Goal: Task Accomplishment & Management: Use online tool/utility

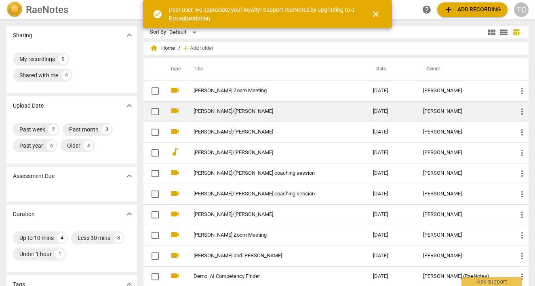
click at [198, 112] on link "[PERSON_NAME]/[PERSON_NAME]" at bounding box center [268, 111] width 150 height 6
click at [198, 0] on html "RaeNotes search help add Add recording TC Sharing expand_more My recordings 9 S…" at bounding box center [267, 0] width 535 height 0
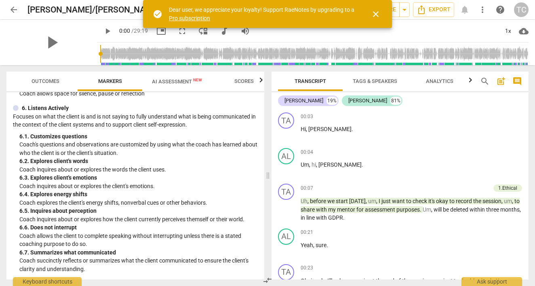
scroll to position [418, 0]
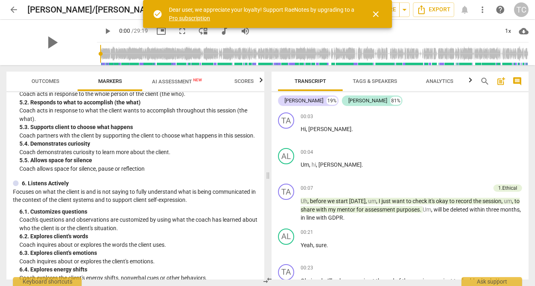
click at [181, 84] on span "AI Assessment New" at bounding box center [177, 81] width 50 height 6
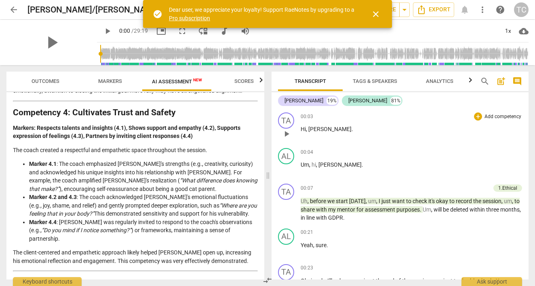
scroll to position [0, 0]
click at [446, 187] on div "+" at bounding box center [446, 188] width 8 height 8
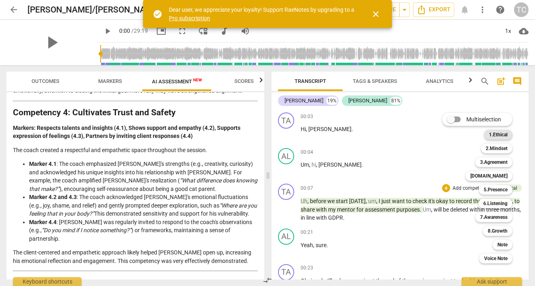
click at [500, 135] on b "1.Ethical" at bounding box center [498, 135] width 19 height 10
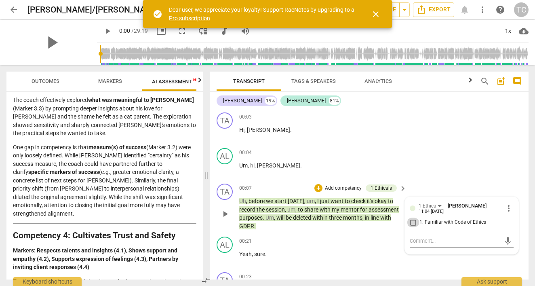
click at [411, 224] on input "1. Familiar with Code of Ethics" at bounding box center [412, 222] width 13 height 10
checkbox input "true"
click at [349, 251] on p "Yeah , sure ." at bounding box center [320, 254] width 163 height 8
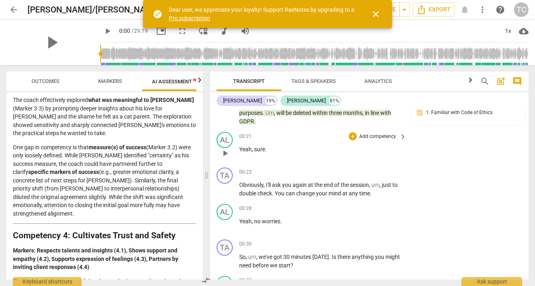
scroll to position [105, 0]
click at [355, 168] on div "+" at bounding box center [353, 171] width 8 height 8
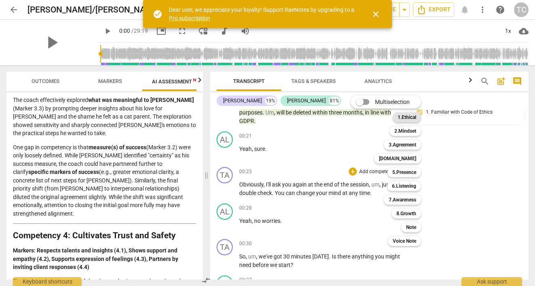
click at [411, 118] on b "1.Ethical" at bounding box center [406, 117] width 19 height 10
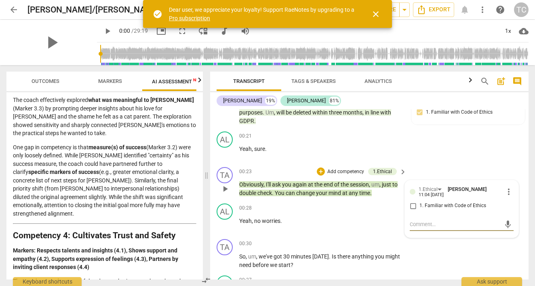
click at [412, 203] on input "1. Familiar with Code of Ethics" at bounding box center [412, 206] width 13 height 10
checkbox input "true"
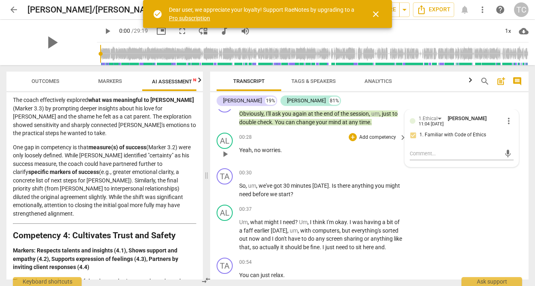
scroll to position [192, 0]
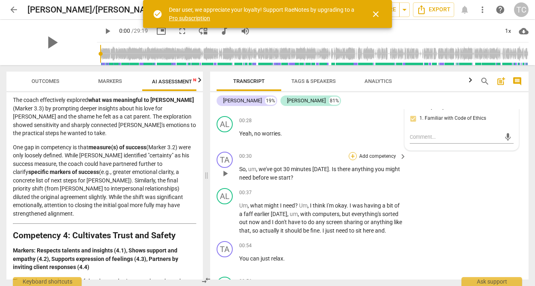
click at [352, 152] on div "+" at bounding box center [353, 156] width 8 height 8
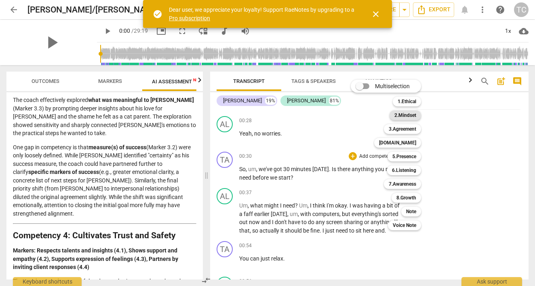
click at [408, 113] on b "2.Mindset" at bounding box center [405, 115] width 22 height 10
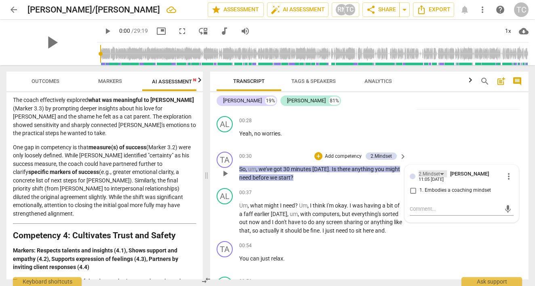
click at [429, 172] on div "2.Mindset" at bounding box center [428, 174] width 21 height 8
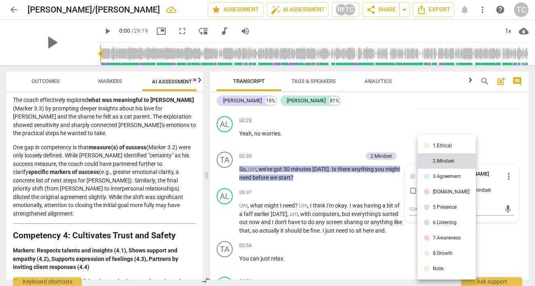
click at [430, 177] on li "3.Agreement" at bounding box center [446, 175] width 59 height 15
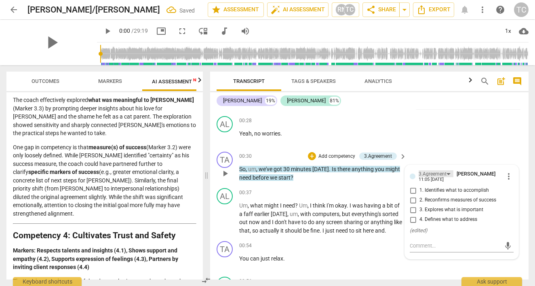
click at [436, 172] on div "3.Agreement" at bounding box center [432, 174] width 28 height 8
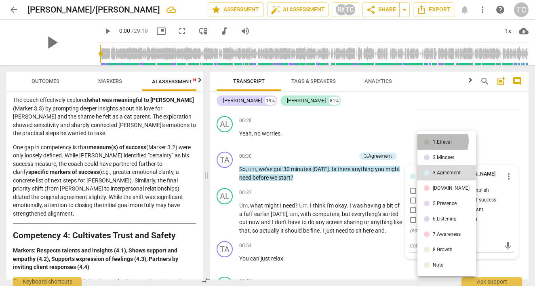
click at [441, 141] on div "1.Ethical" at bounding box center [442, 141] width 19 height 5
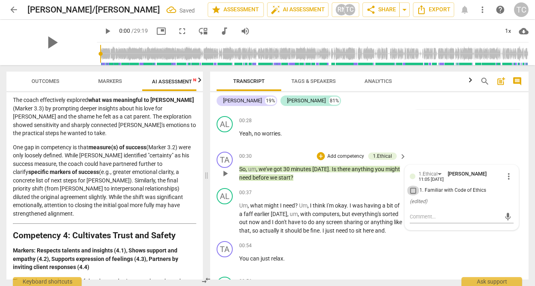
click at [413, 189] on input "1. Familiar with Code of Ethics" at bounding box center [412, 190] width 13 height 10
checkbox input "true"
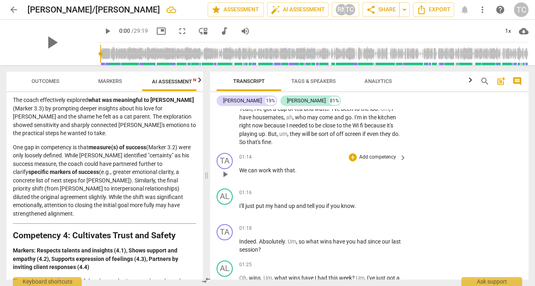
scroll to position [379, 0]
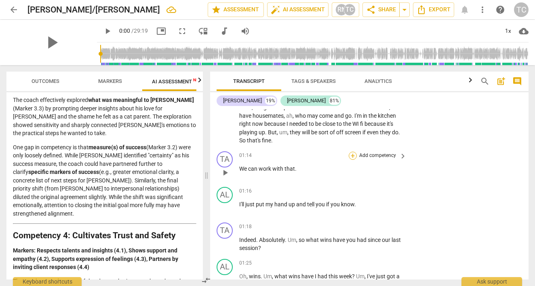
click at [352, 153] on div "+" at bounding box center [353, 155] width 8 height 8
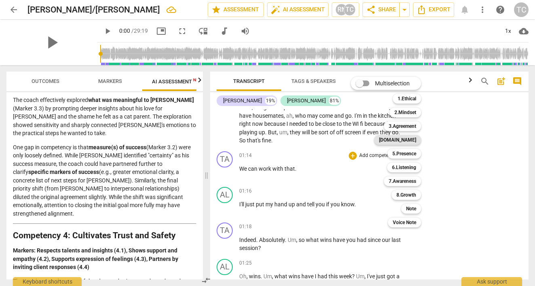
click at [406, 140] on b "[DOMAIN_NAME]" at bounding box center [397, 140] width 37 height 10
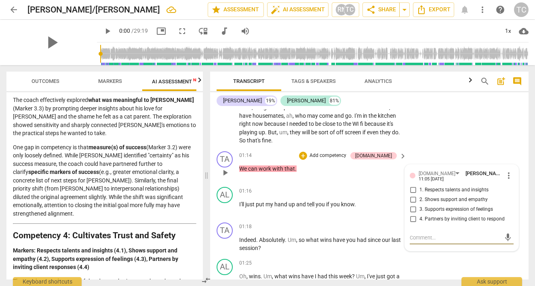
click at [412, 195] on input "2. Shows support and empathy" at bounding box center [412, 200] width 13 height 10
checkbox input "true"
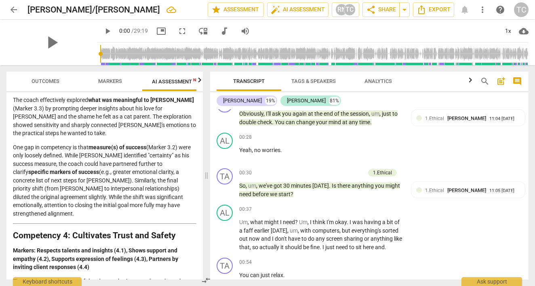
scroll to position [171, 0]
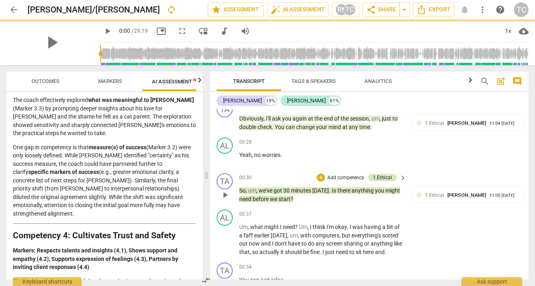
click at [382, 174] on div "1.Ethical" at bounding box center [382, 177] width 19 height 7
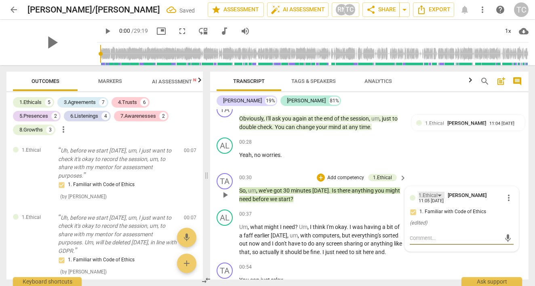
click at [432, 193] on div "1.Ethical" at bounding box center [427, 195] width 19 height 8
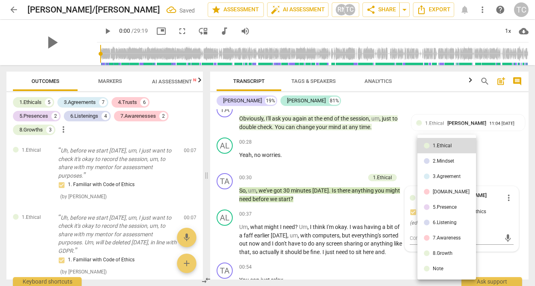
scroll to position [153, 0]
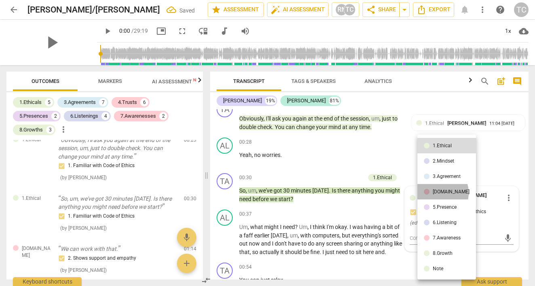
click at [437, 193] on div "[DOMAIN_NAME]" at bounding box center [451, 191] width 37 height 5
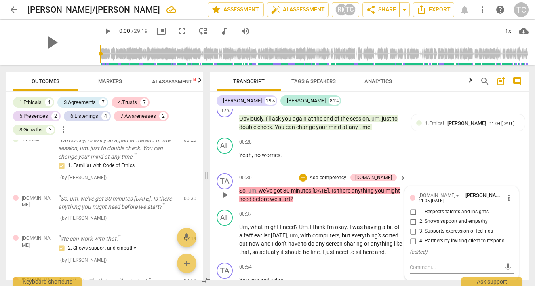
click at [413, 221] on input "2. Shows support and empathy" at bounding box center [412, 221] width 13 height 10
checkbox input "true"
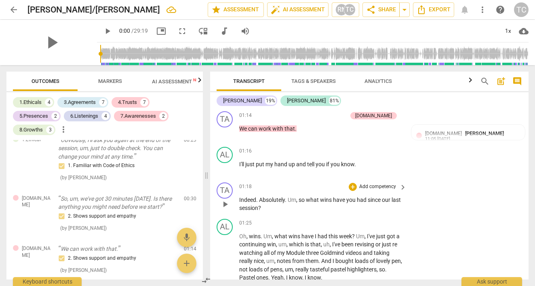
scroll to position [420, 0]
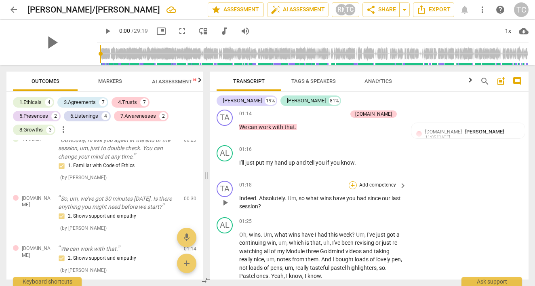
click at [352, 181] on div "+" at bounding box center [353, 185] width 8 height 8
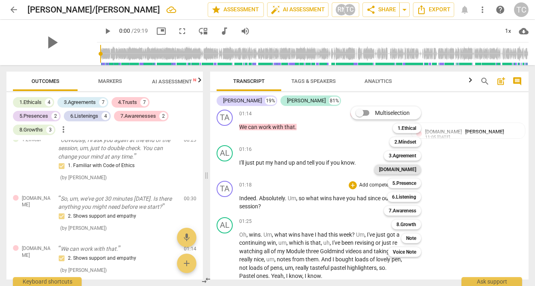
click at [408, 174] on b "[DOMAIN_NAME]" at bounding box center [397, 169] width 37 height 10
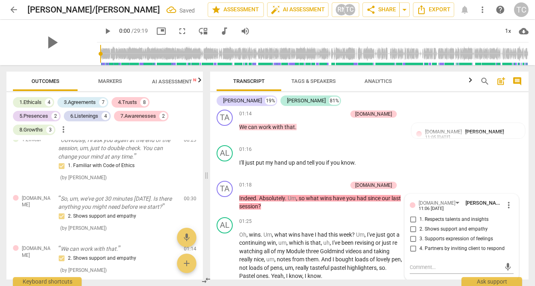
scroll to position [239, 0]
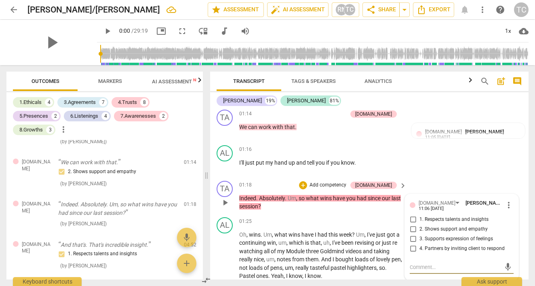
click at [411, 214] on input "1. Respects talents and insights" at bounding box center [412, 219] width 13 height 10
checkbox input "true"
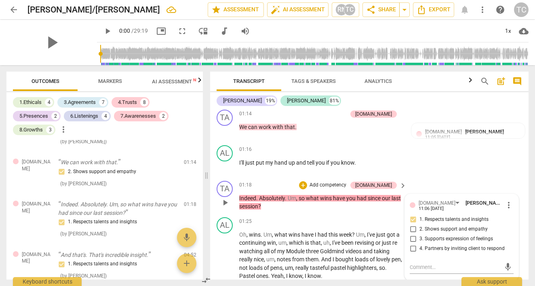
click at [344, 206] on div "TA play_arrow pause 01:18 + Add competency [DOMAIN_NAME] keyboard_arrow_right I…" at bounding box center [369, 195] width 318 height 36
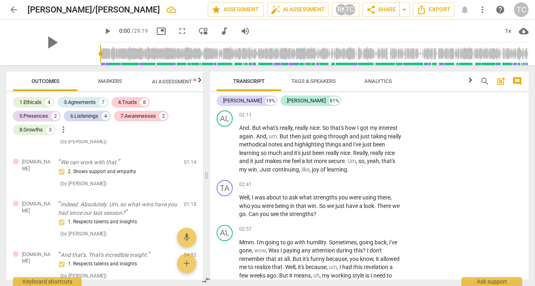
scroll to position [784, 0]
click at [324, 202] on span "So" at bounding box center [323, 205] width 8 height 6
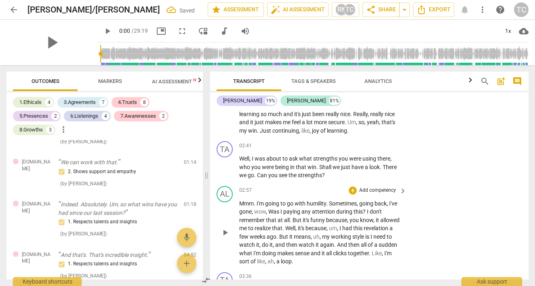
scroll to position [823, 0]
click at [227, 226] on span "play_arrow" at bounding box center [225, 231] width 10 height 10
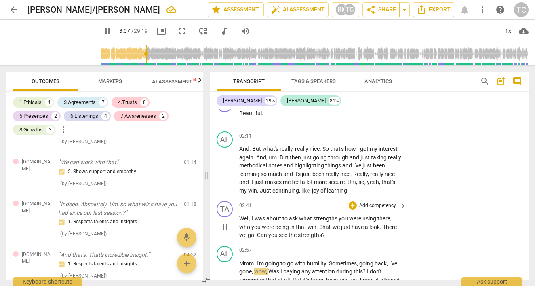
scroll to position [763, 0]
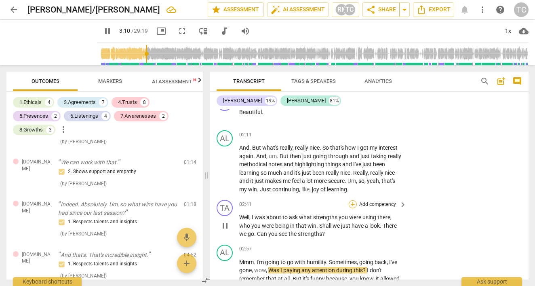
click at [354, 200] on div "+" at bounding box center [353, 204] width 8 height 8
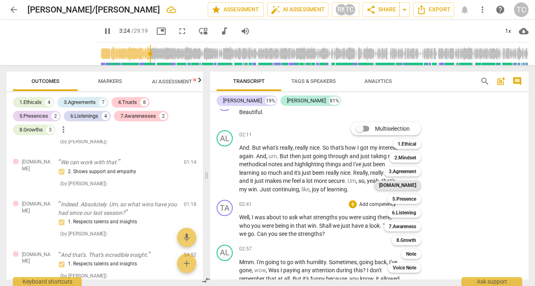
scroll to position [937, 0]
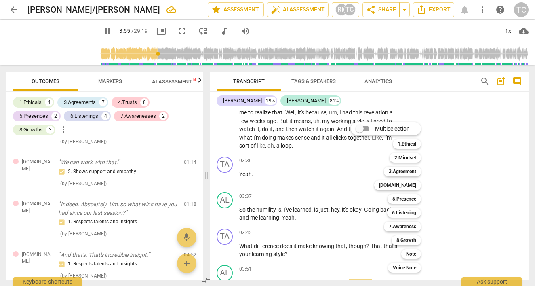
click at [458, 190] on div at bounding box center [267, 143] width 535 height 286
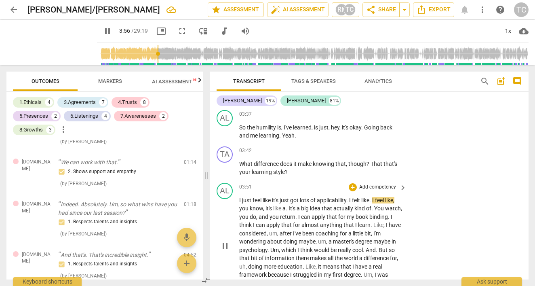
scroll to position [1026, 0]
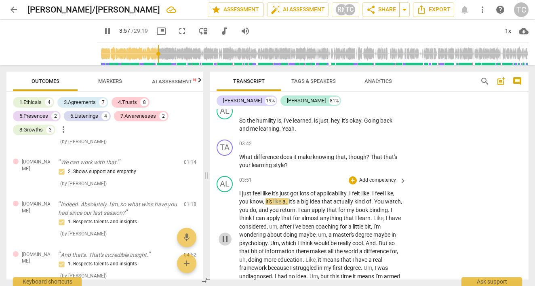
click at [227, 234] on span "pause" at bounding box center [225, 239] width 10 height 10
type input "238"
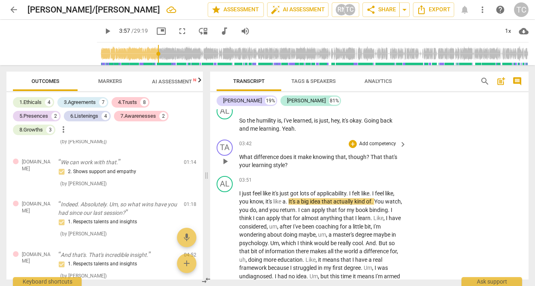
click at [360, 140] on p "Add competency" at bounding box center [377, 143] width 38 height 7
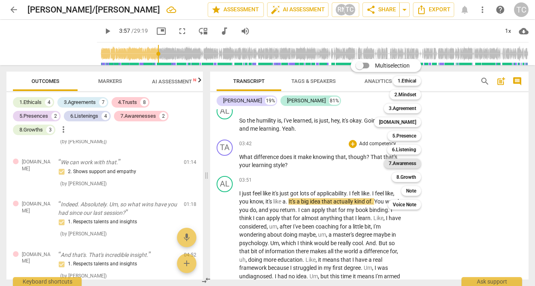
click at [399, 161] on b "7.Awareness" at bounding box center [402, 163] width 27 height 10
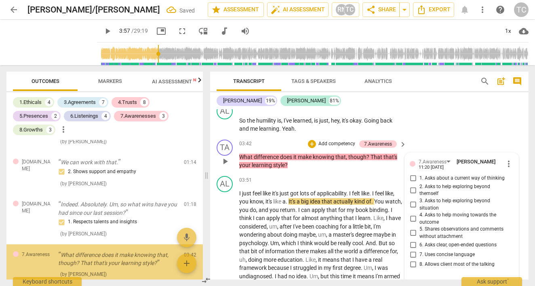
scroll to position [289, 0]
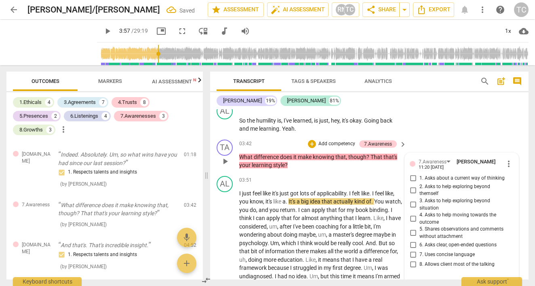
click at [413, 200] on input "3. Asks to help exploring beyond situation" at bounding box center [412, 205] width 13 height 10
checkbox input "true"
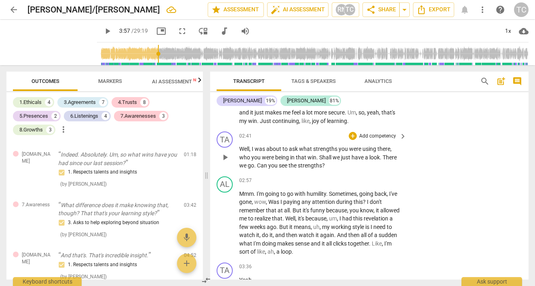
scroll to position [829, 0]
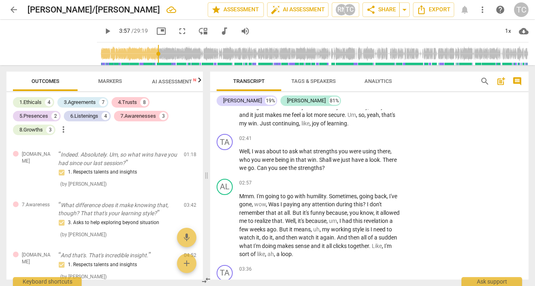
click at [107, 81] on span "Markers" at bounding box center [110, 81] width 24 height 6
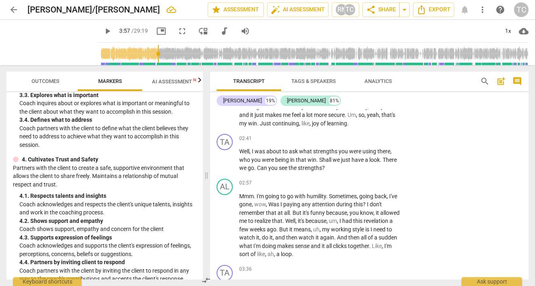
scroll to position [240, 0]
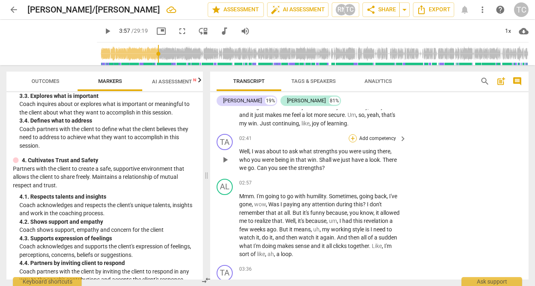
click at [353, 134] on div "+" at bounding box center [353, 138] width 8 height 8
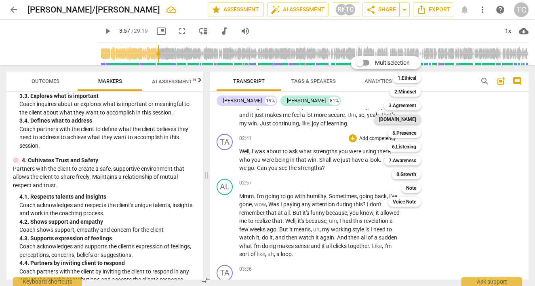
click at [408, 120] on b "[DOMAIN_NAME]" at bounding box center [397, 119] width 37 height 10
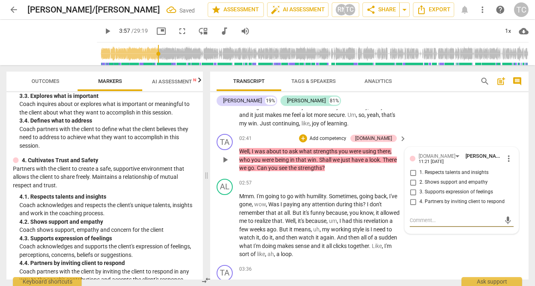
click at [410, 168] on input "1. Respects talents and insights" at bounding box center [412, 173] width 13 height 10
checkbox input "true"
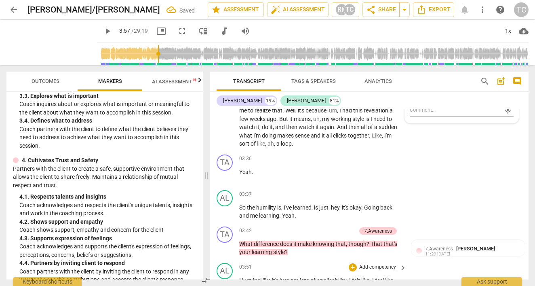
scroll to position [1047, 0]
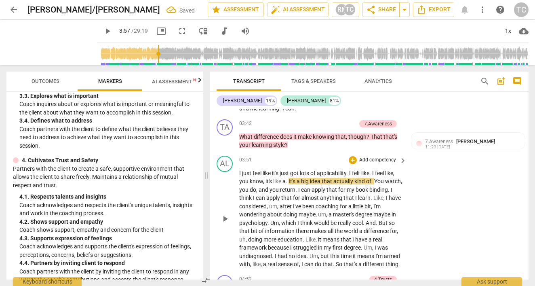
click at [225, 214] on span "play_arrow" at bounding box center [225, 219] width 10 height 10
click at [379, 178] on span "You" at bounding box center [379, 181] width 11 height 6
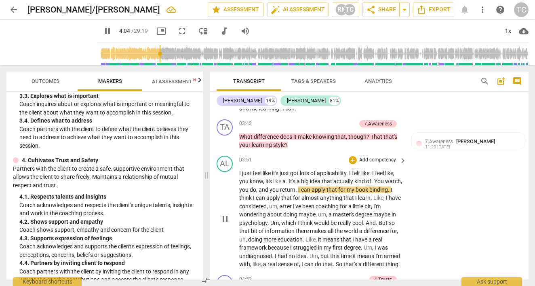
type input "244"
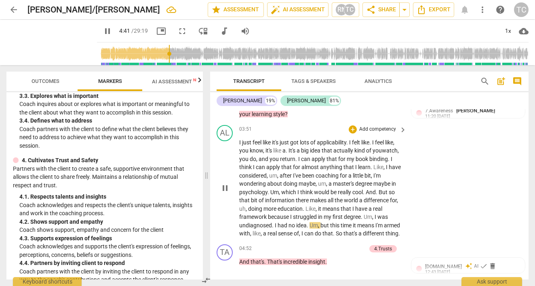
scroll to position [1088, 0]
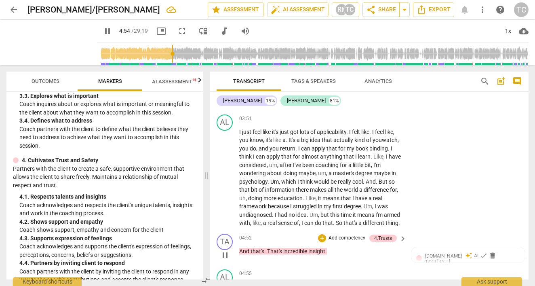
click at [224, 251] on span "pause" at bounding box center [225, 255] width 10 height 10
type input "296"
click at [342, 234] on p "Add competency" at bounding box center [347, 237] width 38 height 7
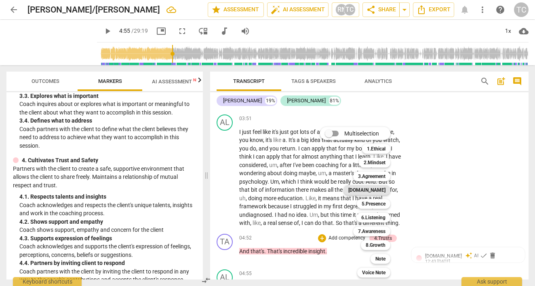
click at [375, 189] on b "[DOMAIN_NAME]" at bounding box center [366, 190] width 37 height 10
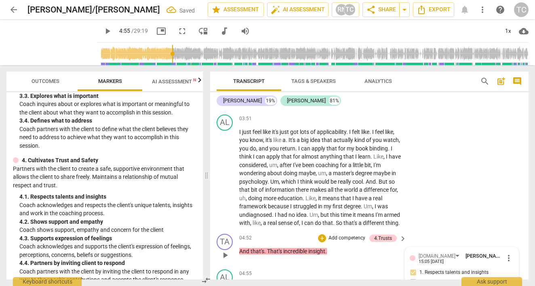
scroll to position [1208, 0]
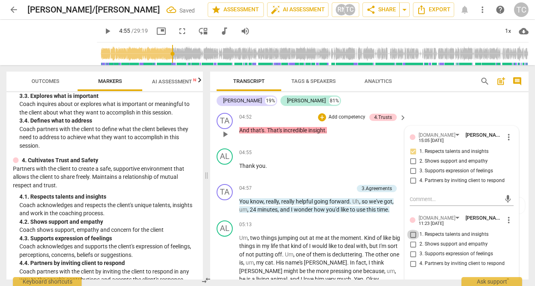
click at [411, 229] on input "1. Respects talents and insights" at bounding box center [412, 234] width 13 height 10
checkbox input "true"
click at [345, 165] on p "Thank you ." at bounding box center [320, 166] width 163 height 8
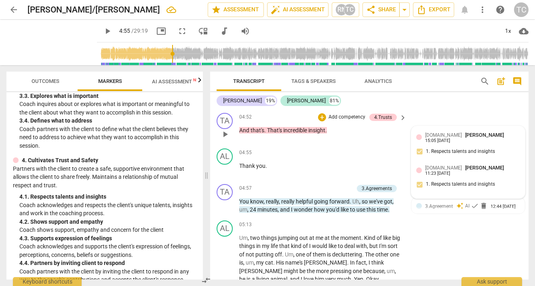
click at [418, 170] on div "[DOMAIN_NAME] [PERSON_NAME] 11:23 [DATE] 1. Respects talents and insights" at bounding box center [468, 178] width 104 height 29
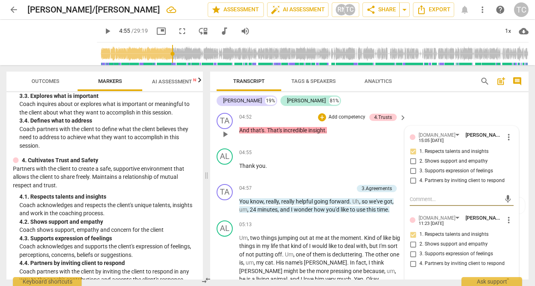
click at [504, 215] on span "more_vert" at bounding box center [509, 220] width 10 height 10
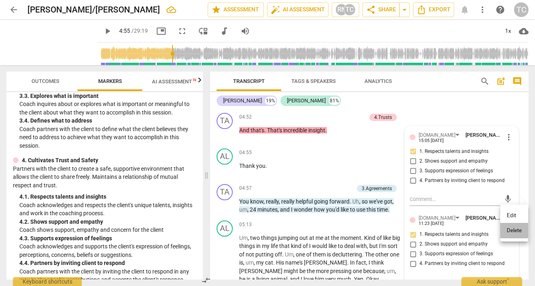
click at [516, 227] on li "Delete" at bounding box center [514, 230] width 28 height 15
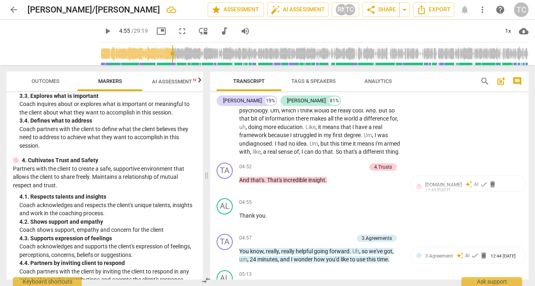
scroll to position [1159, 0]
click at [488, 180] on span "delete" at bounding box center [492, 184] width 8 height 8
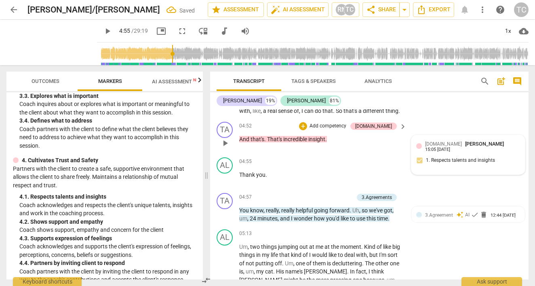
scroll to position [1201, 0]
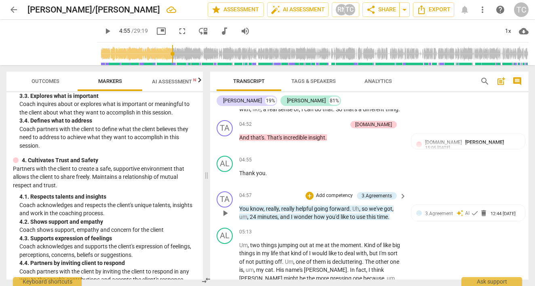
click at [324, 192] on p "Add competency" at bounding box center [334, 195] width 38 height 7
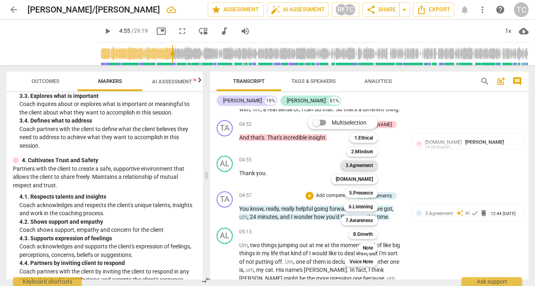
click at [363, 166] on b "3.Agreement" at bounding box center [358, 165] width 27 height 10
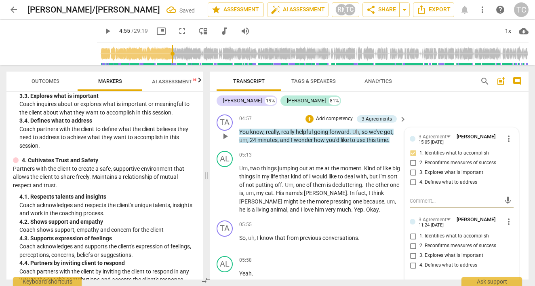
scroll to position [1281, 0]
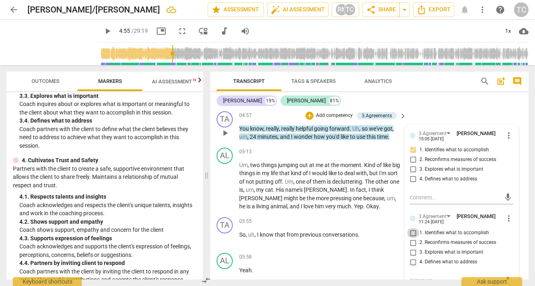
click at [411, 229] on input "1. Identifies what to accomplish" at bounding box center [412, 233] width 13 height 10
checkbox input "true"
click at [380, 249] on div "AL play_arrow pause 05:58 + Add competency keyboard_arrow_right Yeah ." at bounding box center [369, 267] width 318 height 36
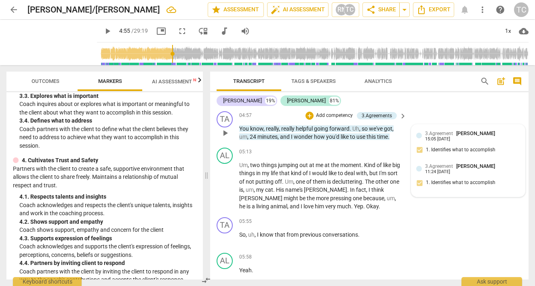
click at [470, 130] on span "[PERSON_NAME]" at bounding box center [475, 133] width 39 height 6
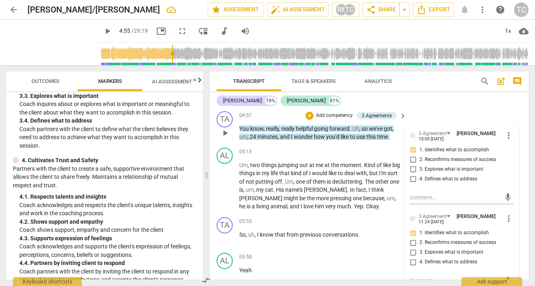
click at [450, 139] on div "3.Agreement [PERSON_NAME] 15:05 [DATE] more_vert 1. Identifies what to accompli…" at bounding box center [462, 158] width 104 height 59
click at [508, 131] on span "more_vert" at bounding box center [509, 135] width 10 height 10
click at [511, 146] on li "Delete" at bounding box center [514, 146] width 28 height 15
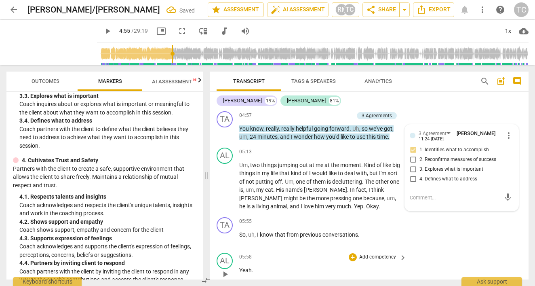
click at [412, 249] on div "AL play_arrow pause 05:58 + Add competency keyboard_arrow_right Yeah ." at bounding box center [369, 267] width 318 height 36
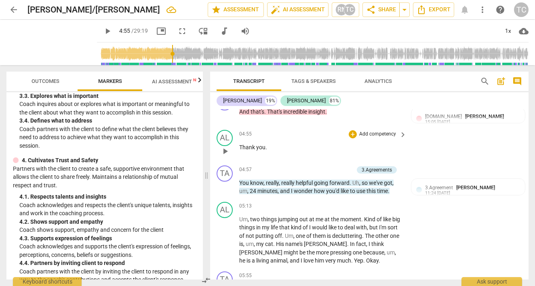
scroll to position [1234, 0]
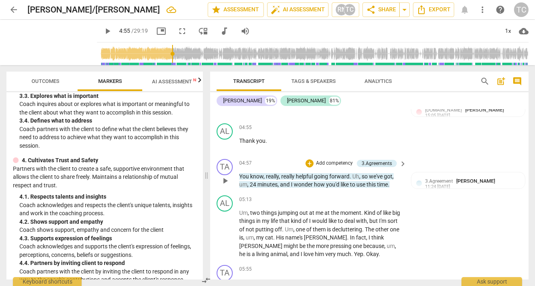
click at [225, 176] on span "play_arrow" at bounding box center [225, 181] width 10 height 10
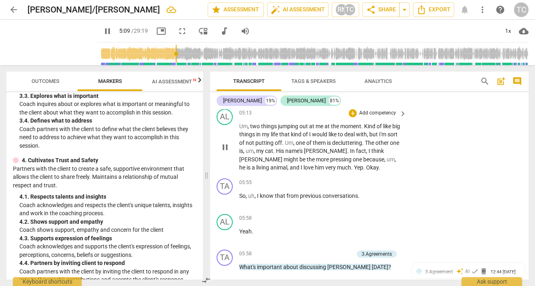
scroll to position [1332, 0]
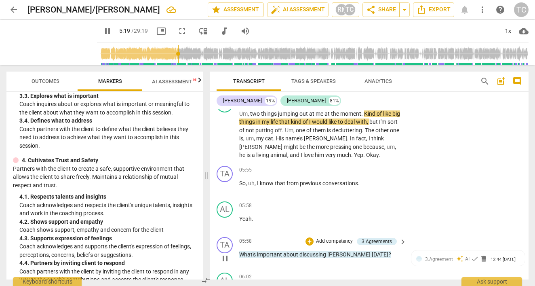
click at [320, 237] on p "Add competency" at bounding box center [334, 240] width 38 height 7
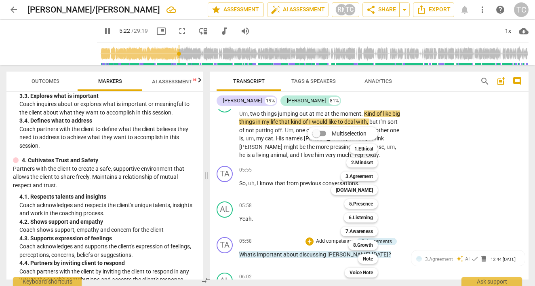
click at [481, 251] on div at bounding box center [267, 143] width 535 height 286
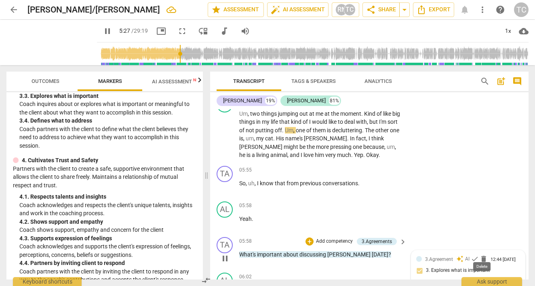
click at [482, 254] on span "delete" at bounding box center [483, 258] width 8 height 8
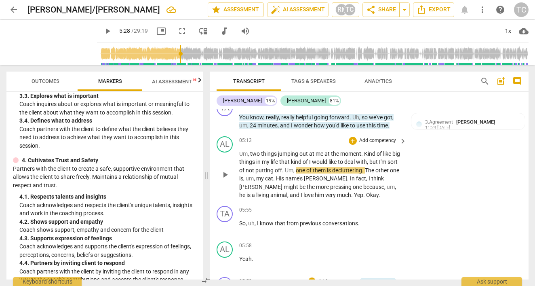
scroll to position [1293, 0]
click at [226, 169] on span "play_arrow" at bounding box center [225, 174] width 10 height 10
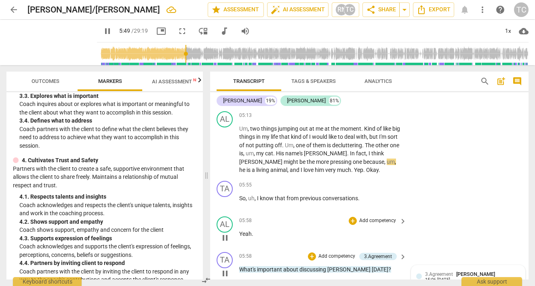
scroll to position [1319, 0]
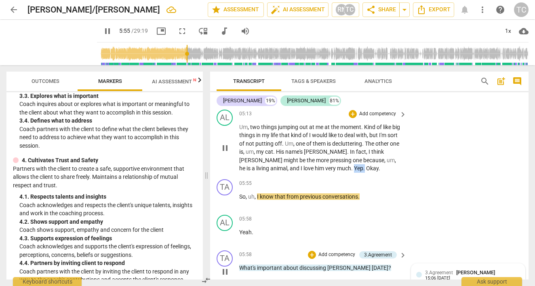
drag, startPoint x: 334, startPoint y: 162, endPoint x: 325, endPoint y: 162, distance: 9.7
click at [325, 162] on p "Um , two things jumping out at me at the moment . Kind of like big things in my…" at bounding box center [320, 148] width 163 height 50
type input "357"
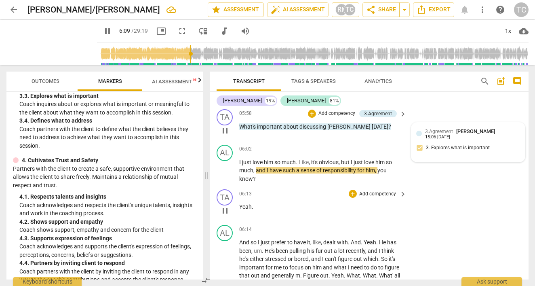
scroll to position [1467, 0]
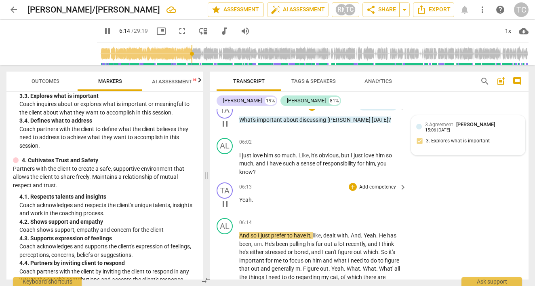
click at [240, 196] on span "Yeah" at bounding box center [245, 199] width 13 height 6
type input "376"
click at [242, 196] on span "mmm. Yeah" at bounding box center [254, 199] width 31 height 6
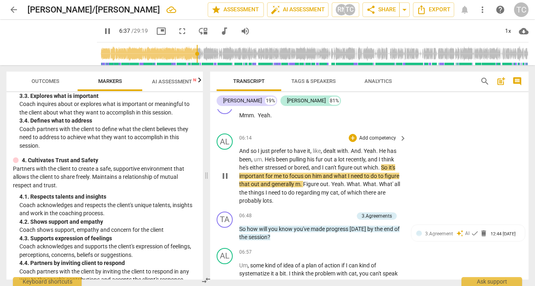
scroll to position [1552, 0]
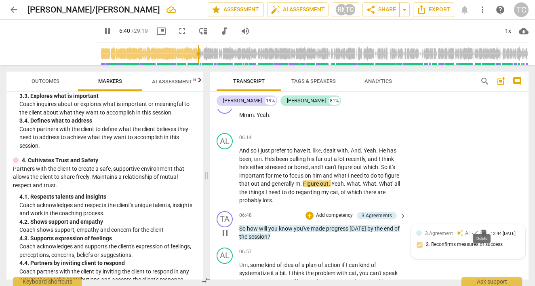
click at [482, 229] on span "delete" at bounding box center [483, 233] width 8 height 8
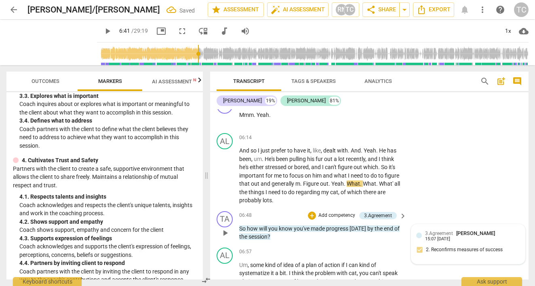
scroll to position [1646, 0]
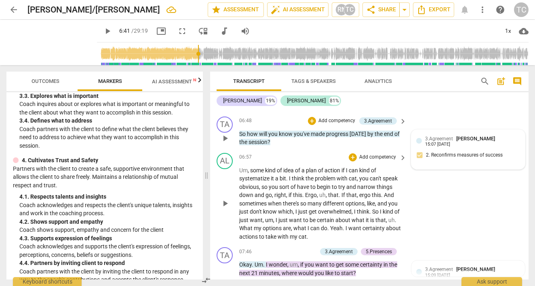
click at [433, 186] on div "AL play_arrow pause 06:57 + Add competency keyboard_arrow_right Um , some kind …" at bounding box center [369, 196] width 318 height 95
click at [226, 198] on span "play_arrow" at bounding box center [225, 203] width 10 height 10
click at [327, 191] on span "," at bounding box center [327, 194] width 2 height 6
type input "444"
click at [307, 191] on span "Ergo," at bounding box center [311, 194] width 13 height 6
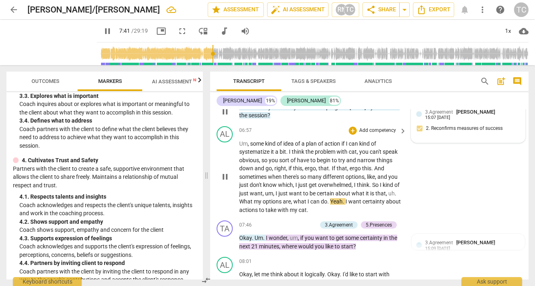
scroll to position [1688, 0]
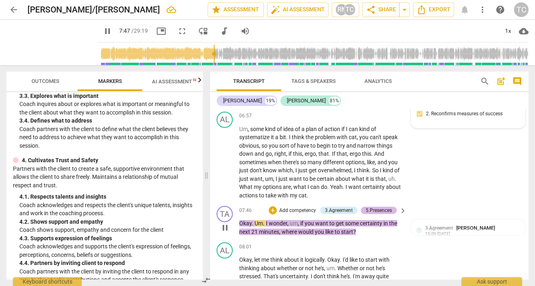
click at [391, 206] on div "5.Presences" at bounding box center [379, 209] width 36 height 7
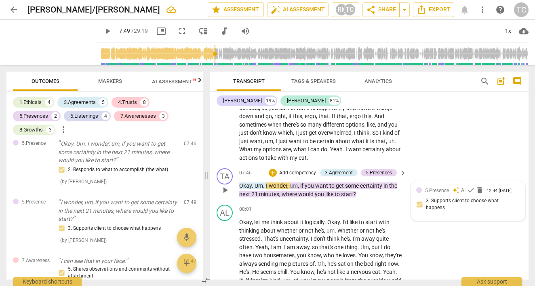
scroll to position [0, 0]
click at [480, 181] on div "5.Presence auto_awesome AI check delete 12:44 [DATE] 3. Supports client to choo…" at bounding box center [467, 200] width 113 height 39
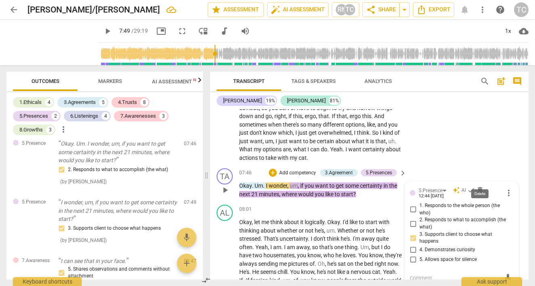
click at [477, 186] on span "delete" at bounding box center [480, 190] width 8 height 8
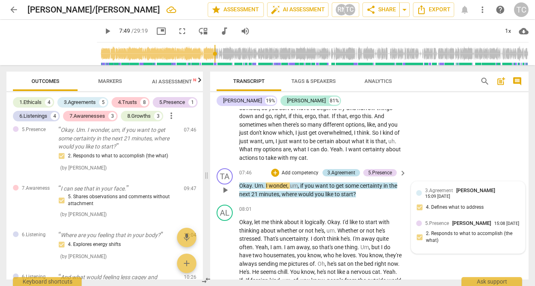
click at [341, 169] on div "3.Agreement" at bounding box center [341, 172] width 28 height 7
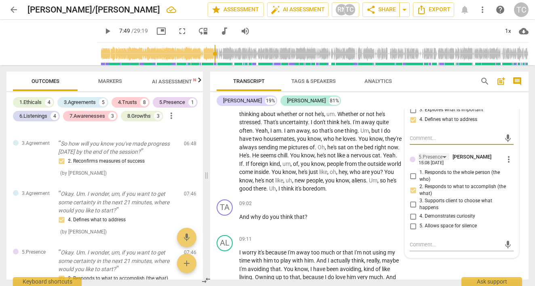
scroll to position [1842, 0]
click at [504, 154] on span "more_vert" at bounding box center [509, 159] width 10 height 10
click at [515, 162] on li "Delete" at bounding box center [514, 163] width 28 height 15
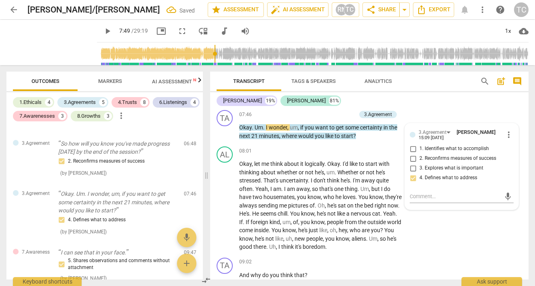
scroll to position [1776, 0]
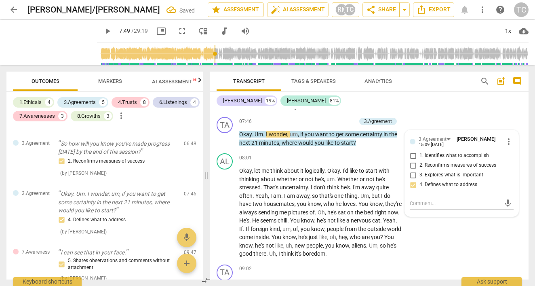
click at [224, 207] on span "play_arrow" at bounding box center [225, 212] width 10 height 10
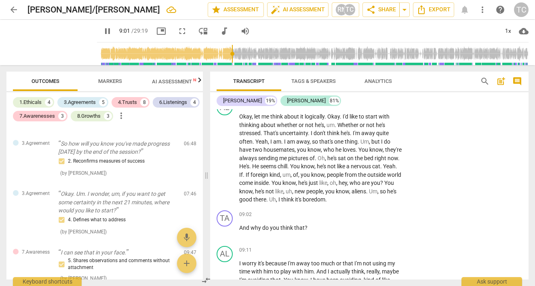
scroll to position [1838, 0]
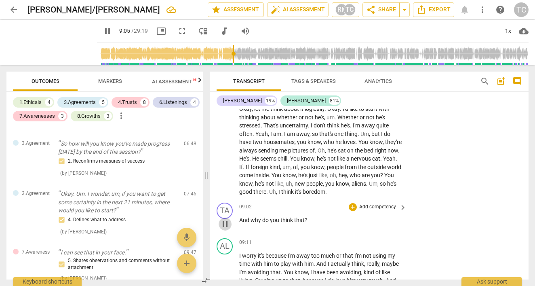
click at [224, 219] on span "pause" at bounding box center [225, 224] width 10 height 10
click at [225, 219] on span "play_arrow" at bounding box center [225, 224] width 10 height 10
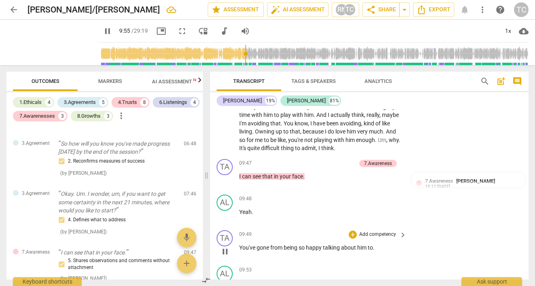
scroll to position [1989, 0]
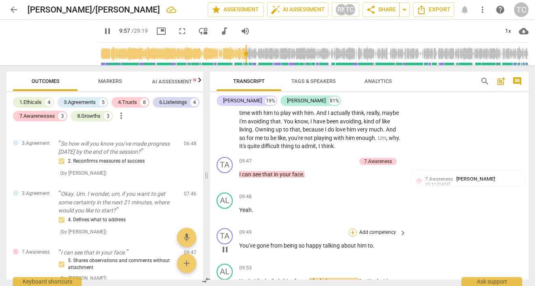
click at [351, 228] on div "+" at bounding box center [353, 232] width 8 height 8
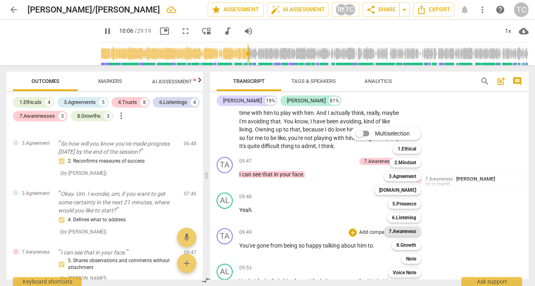
click at [403, 229] on b "7.Awareness" at bounding box center [402, 231] width 27 height 10
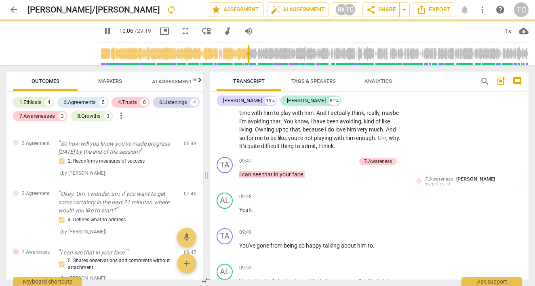
type input "607"
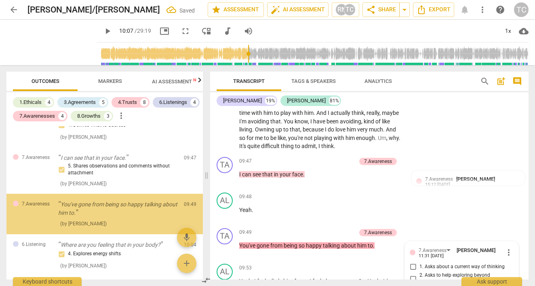
scroll to position [2149, 0]
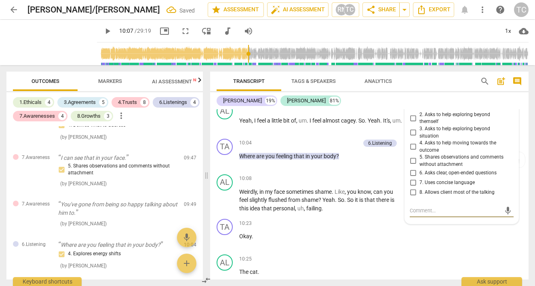
click at [409, 156] on input "5. Shares observations and comments without attachment" at bounding box center [412, 161] width 13 height 10
checkbox input "true"
click at [315, 232] on p "Okay ." at bounding box center [320, 236] width 163 height 8
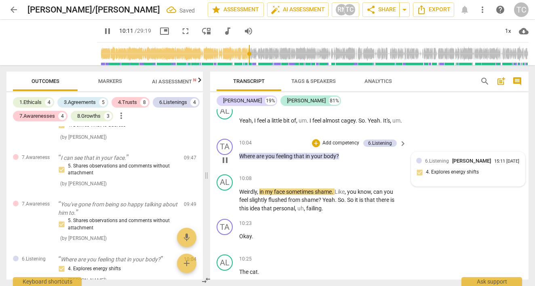
click at [450, 157] on div "6.Listening [PERSON_NAME]" at bounding box center [459, 161] width 69 height 8
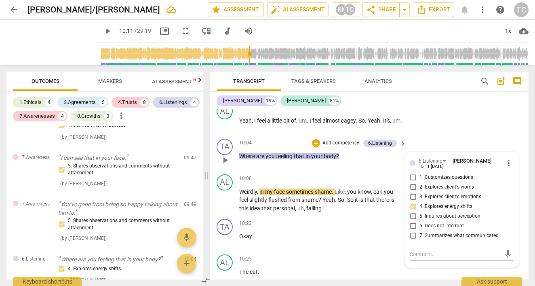
click at [380, 155] on div "TA play_arrow pause 10:04 + Add competency 6.Listening keyboard_arrow_right Whe…" at bounding box center [369, 153] width 318 height 36
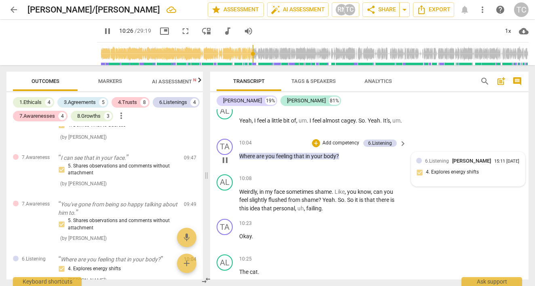
click at [418, 158] on div "6.Listening [PERSON_NAME] 15:11 [DATE] 4. Explores energy shifts" at bounding box center [468, 169] width 104 height 25
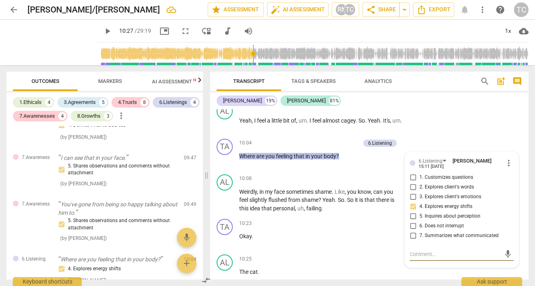
scroll to position [2330, 0]
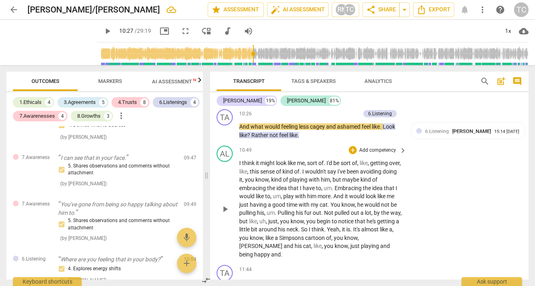
click at [412, 183] on div "AL play_arrow pause 10:49 + Add competency keyboard_arrow_right I think it migh…" at bounding box center [369, 201] width 318 height 119
type input "628"
click at [432, 128] on span "6.Listening" at bounding box center [437, 131] width 24 height 6
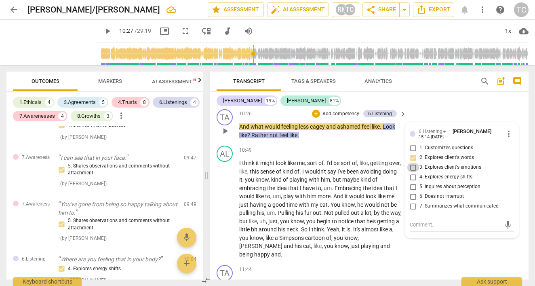
click at [414, 162] on input "3. Explores client's emotions" at bounding box center [412, 167] width 13 height 10
checkbox input "true"
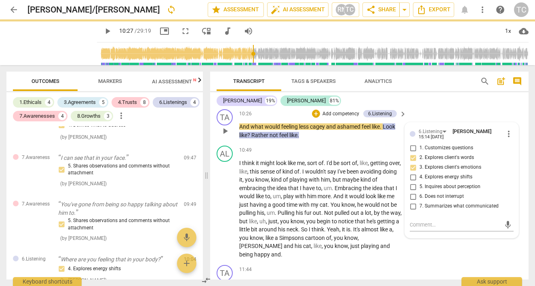
click at [372, 124] on div "TA play_arrow pause 00:03 + Add competency keyboard_arrow_right Hi , [PERSON_NA…" at bounding box center [369, 194] width 318 height 170
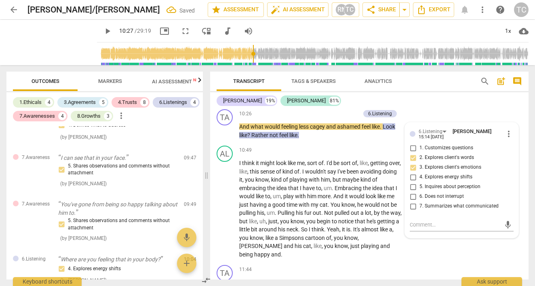
scroll to position [2174, 0]
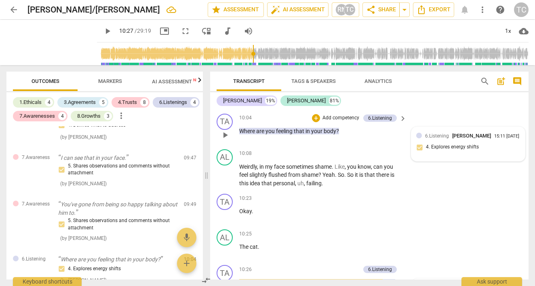
click at [418, 133] on div "6.Listening [PERSON_NAME] 15:11 [DATE] 4. Explores energy shifts" at bounding box center [468, 144] width 104 height 25
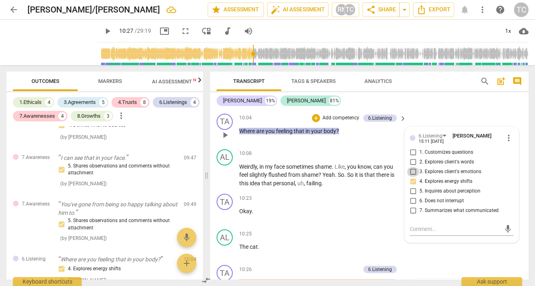
click at [412, 167] on input "3. Explores client's emotions" at bounding box center [412, 172] width 13 height 10
checkbox input "true"
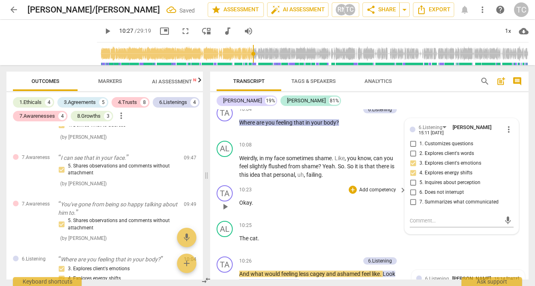
scroll to position [2231, 0]
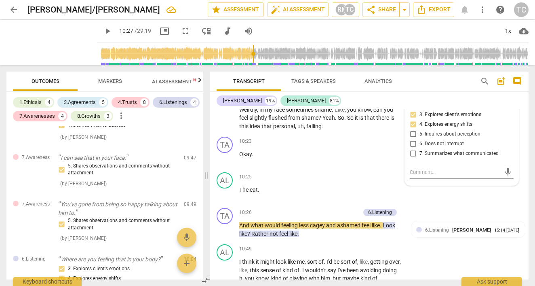
click at [416, 227] on div at bounding box center [419, 230] width 6 height 6
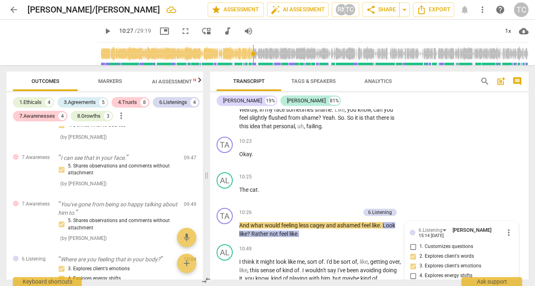
scroll to position [2346, 0]
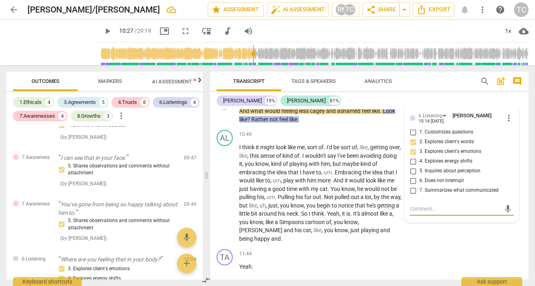
click at [411, 147] on input "3. Explores client's emotions" at bounding box center [412, 152] width 13 height 10
click at [412, 147] on input "3. Explores client's emotions" at bounding box center [412, 152] width 13 height 10
checkbox input "false"
click at [412, 218] on div "AL play_arrow pause 10:49 + Add competency keyboard_arrow_right I think it migh…" at bounding box center [369, 185] width 318 height 119
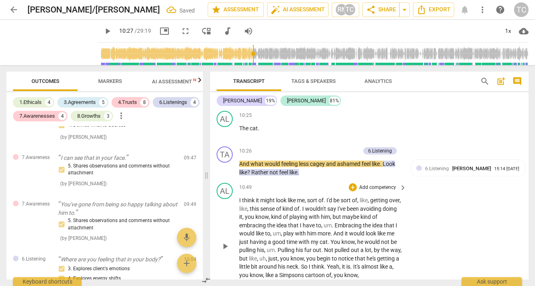
scroll to position [2289, 0]
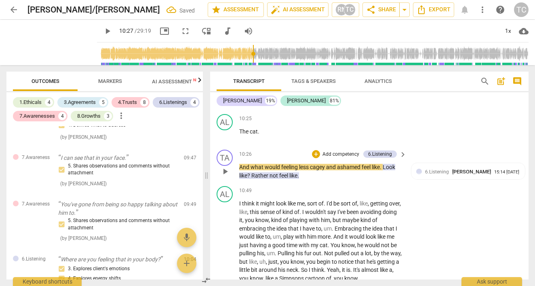
click at [221, 166] on span "play_arrow" at bounding box center [225, 171] width 10 height 10
click at [254, 172] on span "Rather" at bounding box center [260, 175] width 18 height 6
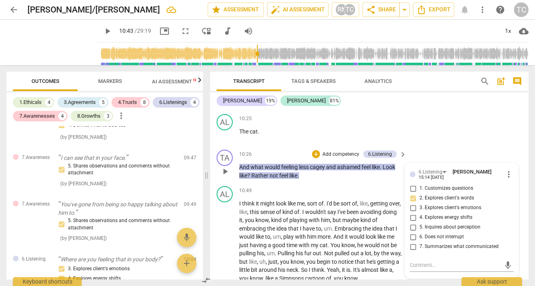
click at [254, 172] on span "Rather" at bounding box center [260, 175] width 18 height 6
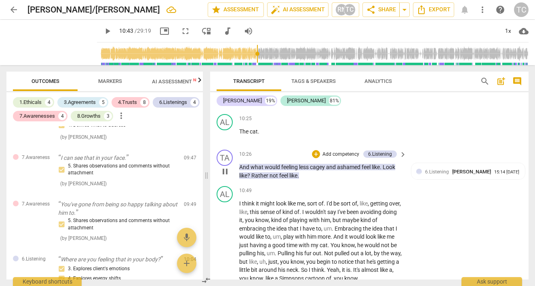
type input "644"
click at [262, 172] on span "ather" at bounding box center [255, 175] width 13 height 6
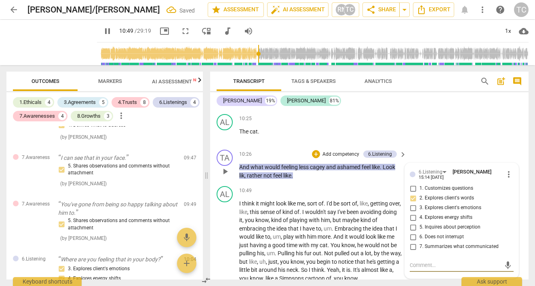
type input "649"
type textarea ","
click at [227, 244] on span "play_arrow" at bounding box center [225, 249] width 10 height 10
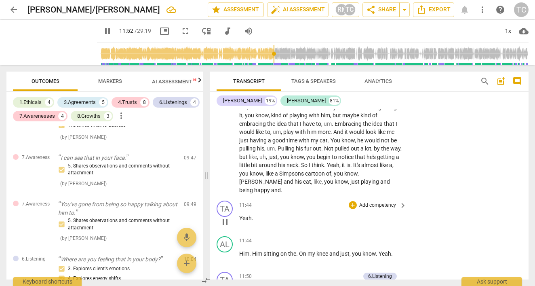
scroll to position [2589, 0]
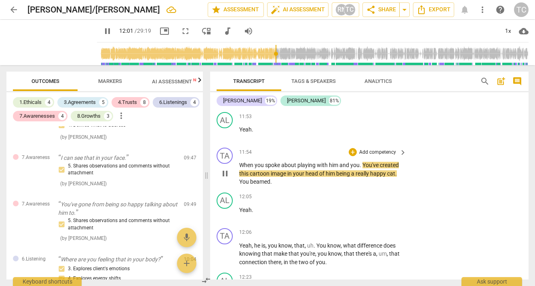
click at [367, 162] on span "You've" at bounding box center [370, 165] width 17 height 6
type input "722"
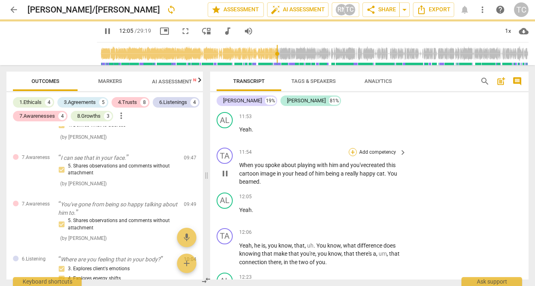
click at [353, 148] on div "+" at bounding box center [353, 152] width 8 height 8
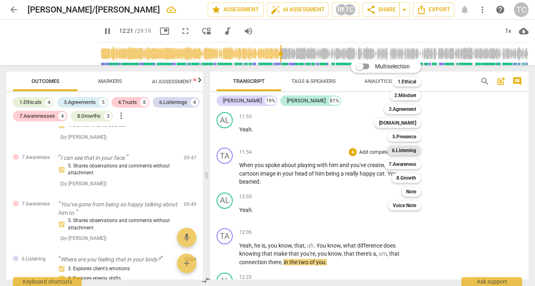
click at [411, 149] on b "6.Listening" at bounding box center [404, 150] width 24 height 10
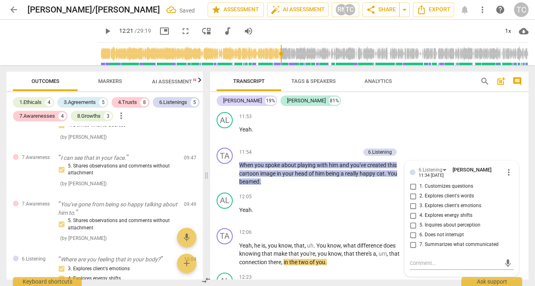
type input "742"
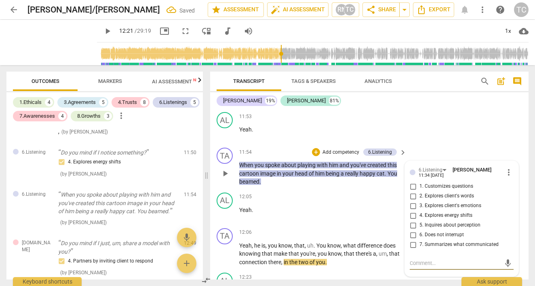
click at [412, 210] on input "4. Explores energy shifts" at bounding box center [412, 215] width 13 height 10
checkbox input "true"
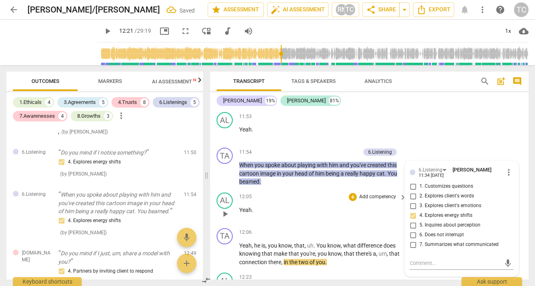
scroll to position [2591, 0]
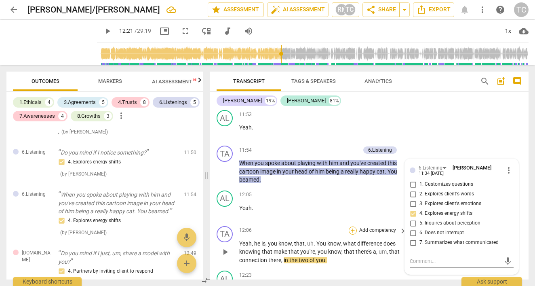
click at [353, 226] on div "+" at bounding box center [353, 230] width 8 height 8
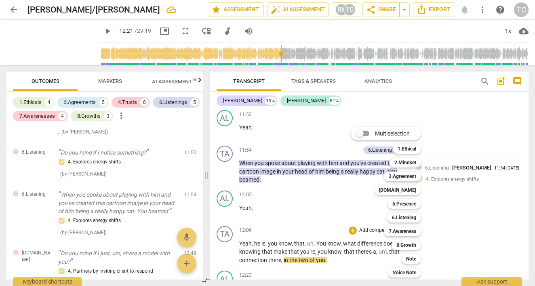
click at [353, 212] on div "Multiselection m 1.Ethical 1 2.Mindset 2 3.Agreement 3 [DOMAIN_NAME] 4 5.Presen…" at bounding box center [391, 202] width 89 height 154
click at [400, 231] on b "7.Awareness" at bounding box center [402, 231] width 27 height 10
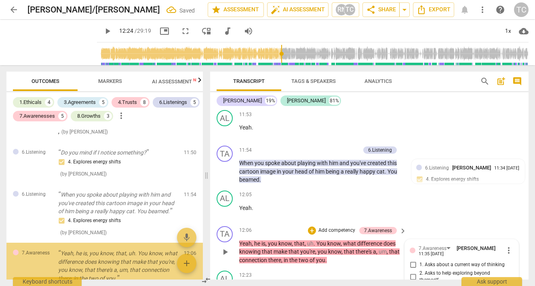
type input "744"
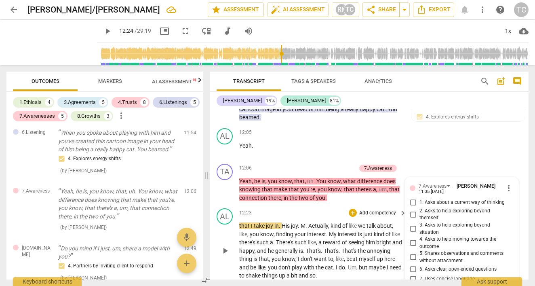
scroll to position [2651, 0]
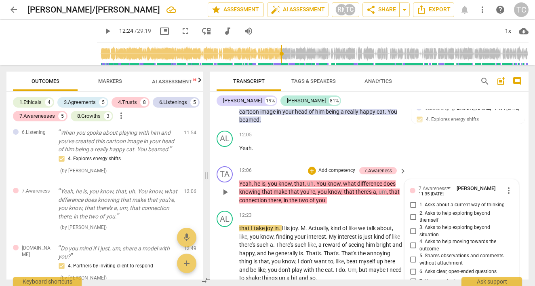
click at [412, 240] on input "4. Asks to help moving towards the outcome" at bounding box center [412, 245] width 13 height 10
checkbox input "true"
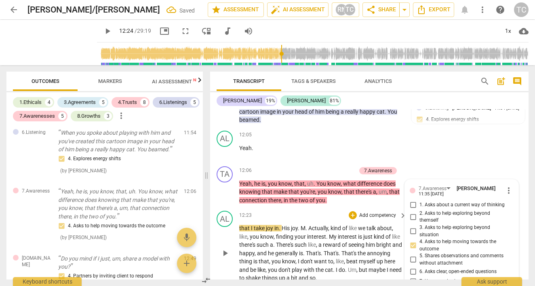
click at [297, 210] on div "12:23 + Add competency keyboard_arrow_right" at bounding box center [323, 214] width 168 height 9
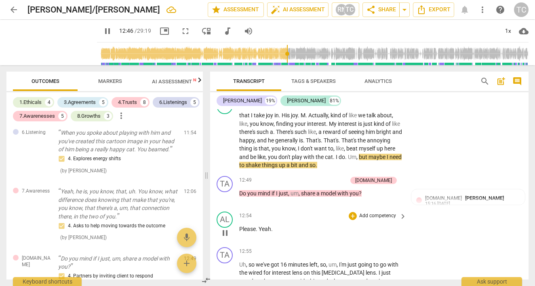
scroll to position [2777, 0]
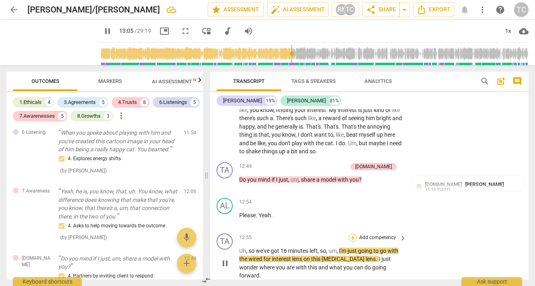
click at [352, 233] on div "+" at bounding box center [353, 237] width 8 height 8
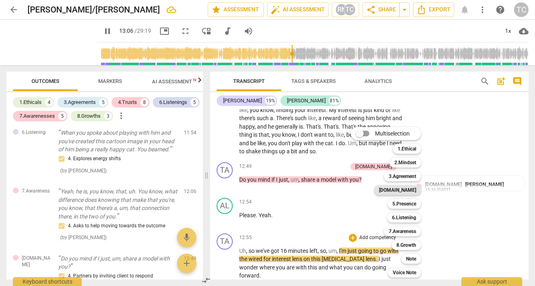
click at [411, 190] on b "[DOMAIN_NAME]" at bounding box center [397, 190] width 37 height 10
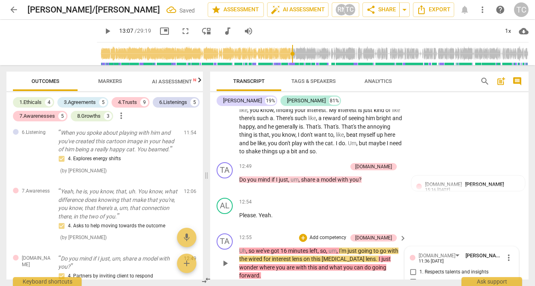
type input "788"
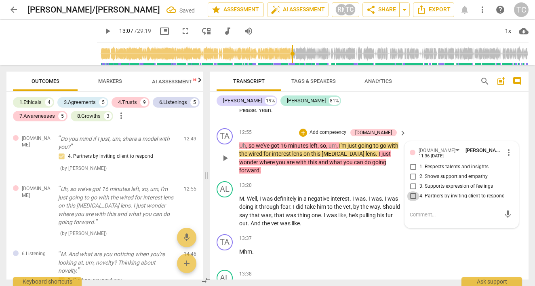
click at [411, 191] on input "4. Partners by inviting client to respond" at bounding box center [412, 196] width 13 height 10
checkbox input "true"
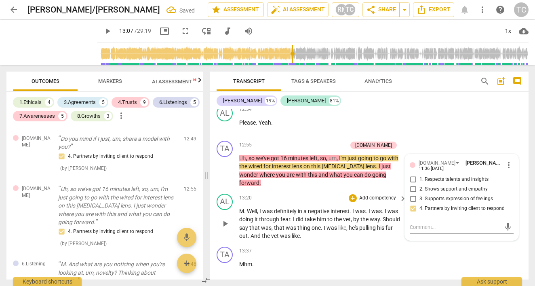
scroll to position [2872, 0]
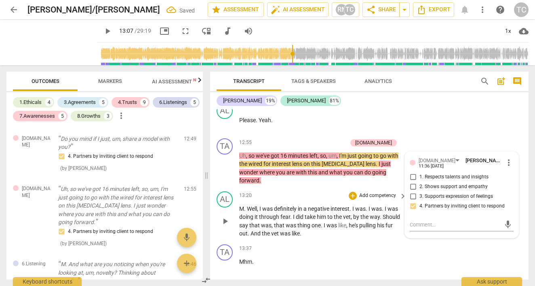
click at [225, 216] on span "play_arrow" at bounding box center [225, 221] width 10 height 10
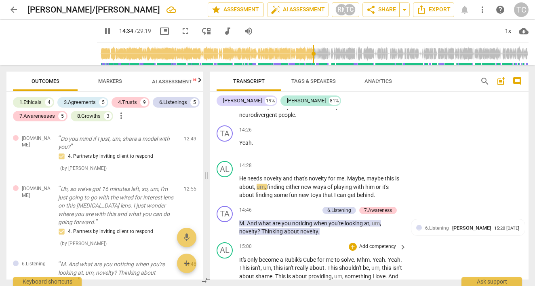
scroll to position [3193, 0]
click at [223, 222] on span "pause" at bounding box center [225, 227] width 10 height 10
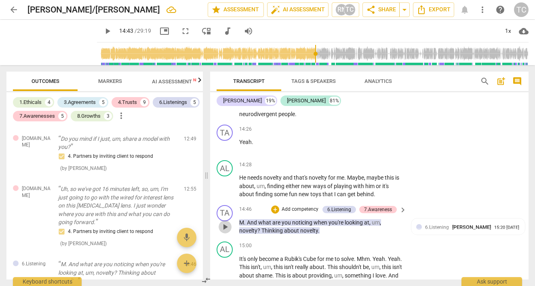
click at [224, 222] on span "play_arrow" at bounding box center [225, 227] width 10 height 10
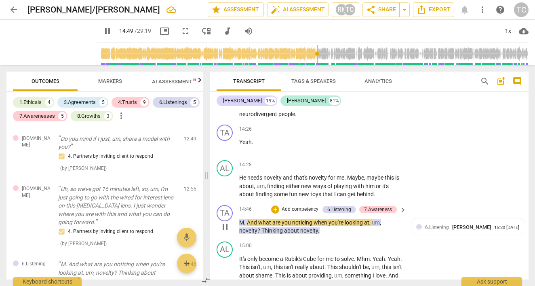
scroll to position [3232, 0]
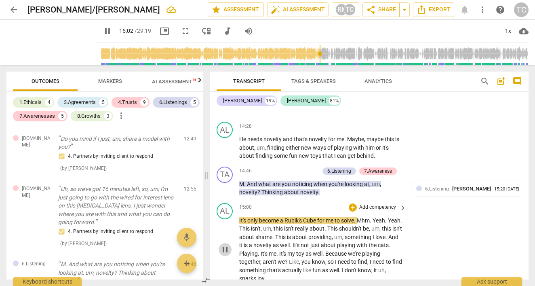
click at [224, 244] on span "pause" at bounding box center [225, 249] width 10 height 10
type input "902"
click at [259, 217] on span "only" at bounding box center [253, 220] width 12 height 6
click at [223, 244] on span "play_arrow" at bounding box center [225, 249] width 10 height 10
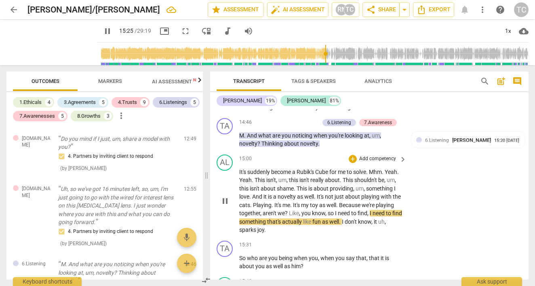
scroll to position [3283, 0]
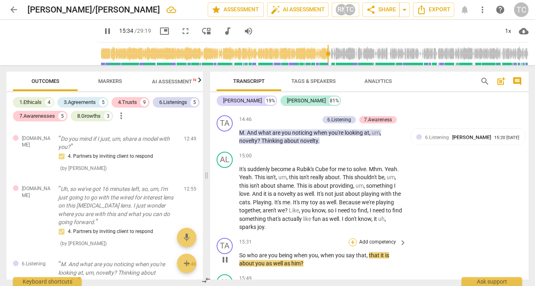
click at [352, 238] on div "+" at bounding box center [353, 242] width 8 height 8
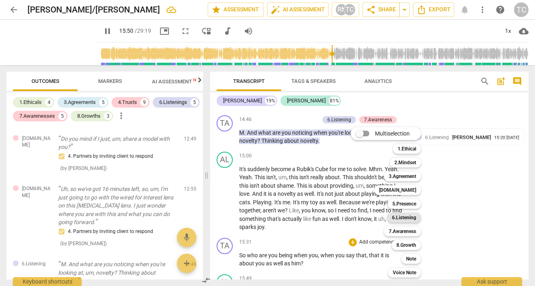
scroll to position [3463, 0]
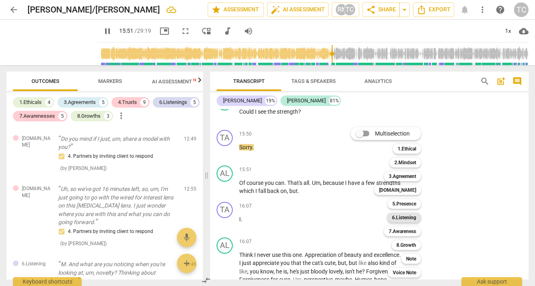
click at [398, 219] on b "6.Listening" at bounding box center [404, 217] width 24 height 10
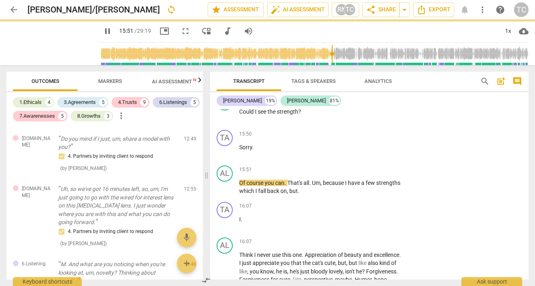
type input "952"
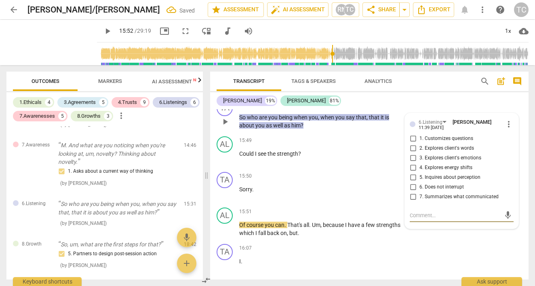
scroll to position [3419, 0]
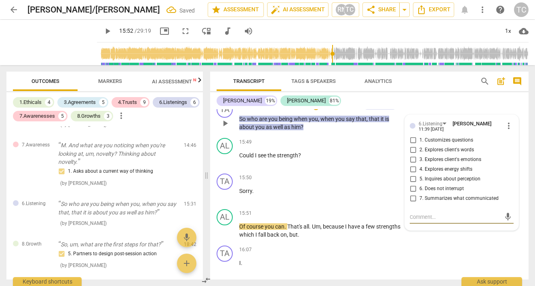
click at [410, 174] on input "5. Inquires about perception" at bounding box center [412, 179] width 13 height 10
checkbox input "true"
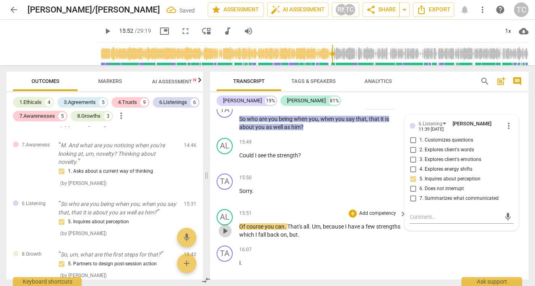
click at [228, 226] on span "play_arrow" at bounding box center [225, 231] width 10 height 10
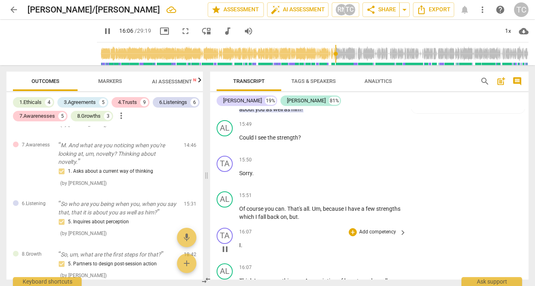
scroll to position [3438, 0]
click at [227, 243] on span "pause" at bounding box center [225, 248] width 10 height 10
type input "971"
click at [245, 240] on p "I ." at bounding box center [320, 244] width 163 height 8
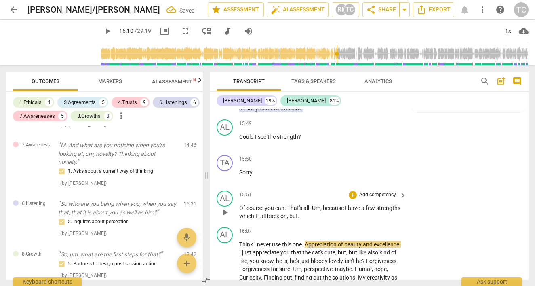
click at [329, 204] on p "Of course you can . That's all . Um , because I have a few strengths which I fa…" at bounding box center [320, 212] width 163 height 17
click at [240, 241] on span "Think" at bounding box center [246, 244] width 15 height 6
click at [242, 241] on span "Think" at bounding box center [246, 244] width 15 height 6
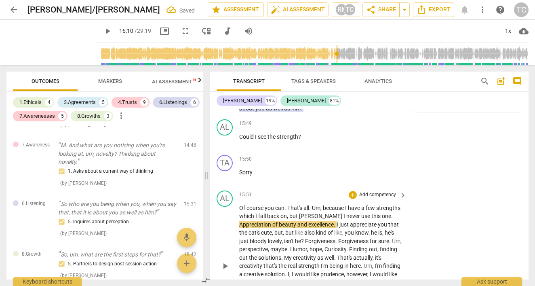
click at [325, 212] on span "[PERSON_NAME]" at bounding box center [321, 215] width 44 height 6
click at [340, 212] on span "[PERSON_NAME]" at bounding box center [325, 215] width 44 height 6
click at [226, 261] on span "play_arrow" at bounding box center [225, 266] width 10 height 10
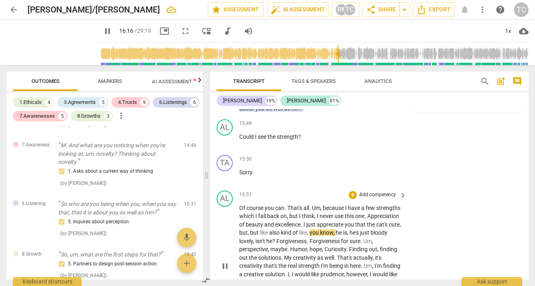
click at [355, 221] on span "you" at bounding box center [350, 224] width 11 height 6
type input "977"
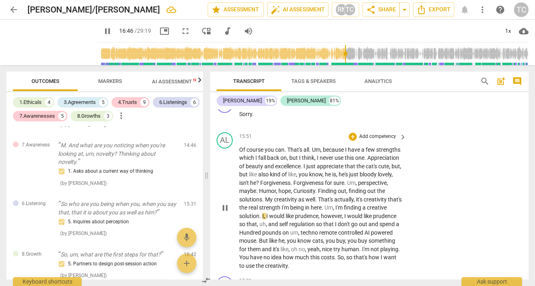
scroll to position [3497, 0]
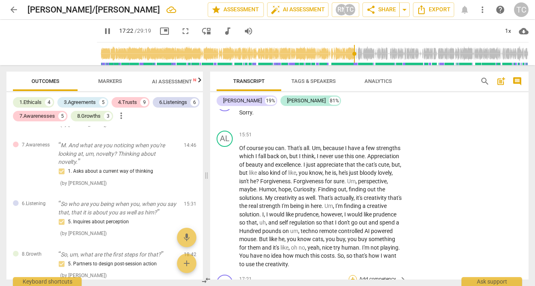
click at [353, 275] on div "+" at bounding box center [353, 279] width 8 height 8
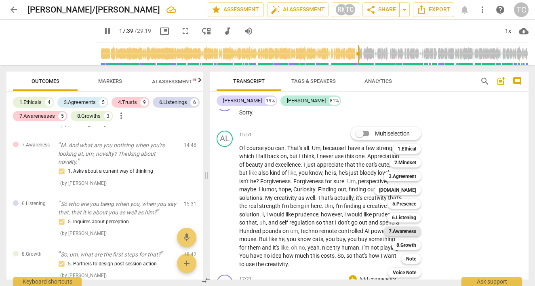
click at [410, 232] on b "7.Awareness" at bounding box center [402, 231] width 27 height 10
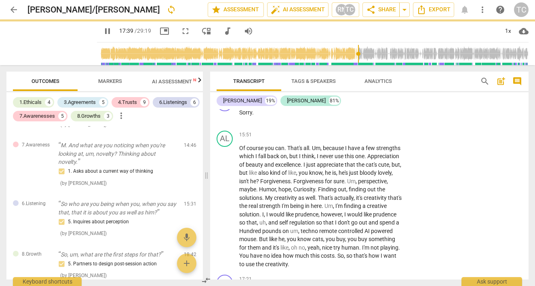
scroll to position [3675, 0]
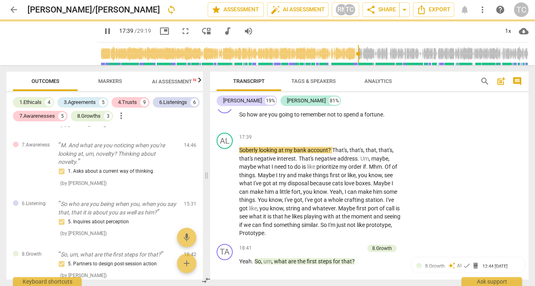
type input "1060"
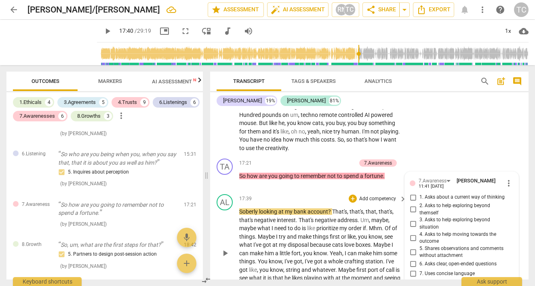
scroll to position [3609, 0]
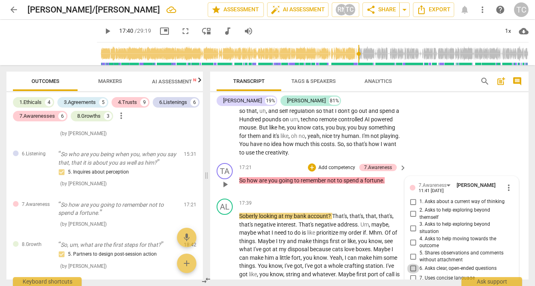
click at [412, 263] on input "6. Asks clear, open-ended questions" at bounding box center [412, 268] width 13 height 10
checkbox input "true"
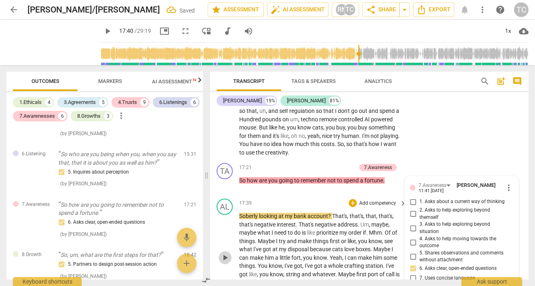
click at [222, 252] on span "play_arrow" at bounding box center [225, 257] width 10 height 10
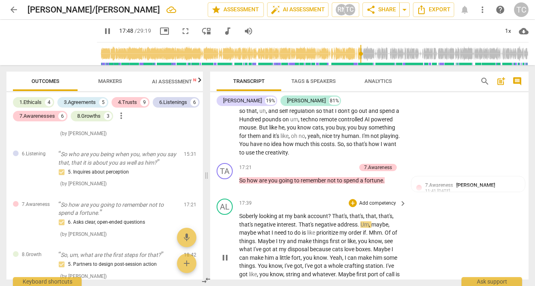
click at [359, 221] on span "." at bounding box center [358, 224] width 3 height 6
click at [343, 221] on span "address" at bounding box center [347, 224] width 20 height 6
click at [355, 221] on span "address" at bounding box center [347, 224] width 20 height 6
click at [357, 221] on span "address" at bounding box center [347, 224] width 20 height 6
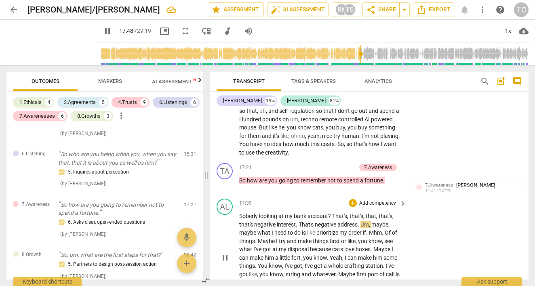
type input "1069"
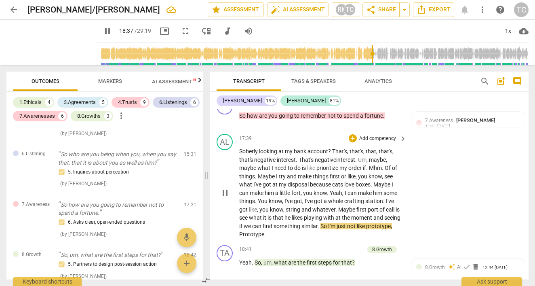
scroll to position [3720, 0]
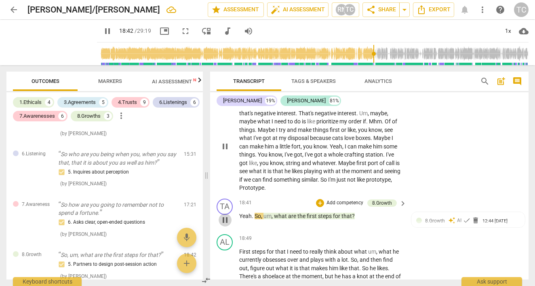
click at [227, 215] on span "pause" at bounding box center [225, 220] width 10 height 10
type input "1124"
click at [474, 216] on span "delete" at bounding box center [475, 220] width 8 height 8
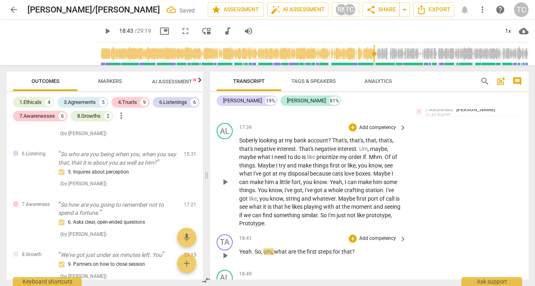
scroll to position [3711, 0]
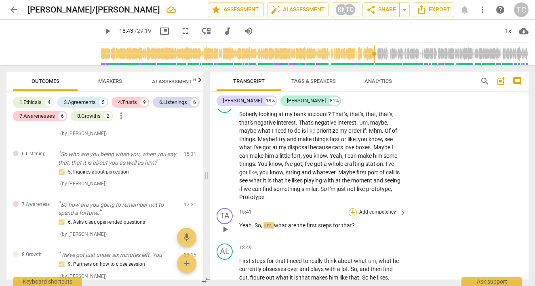
click at [352, 208] on div "+" at bounding box center [353, 212] width 8 height 8
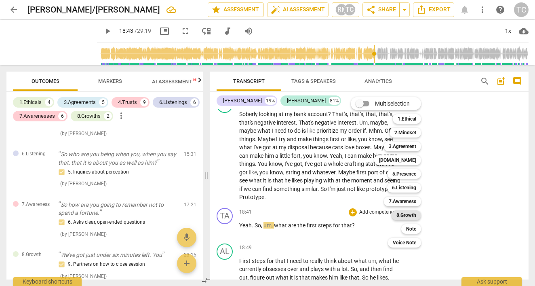
click at [406, 213] on b "8.Growth" at bounding box center [406, 215] width 20 height 10
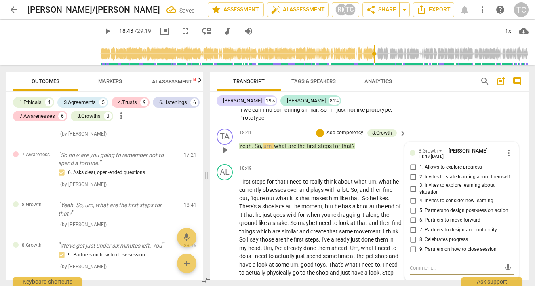
scroll to position [3787, 0]
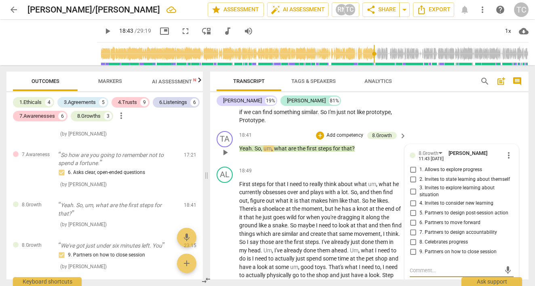
click at [412, 208] on input "5. Partners to design post-session action" at bounding box center [412, 213] width 13 height 10
checkbox input "true"
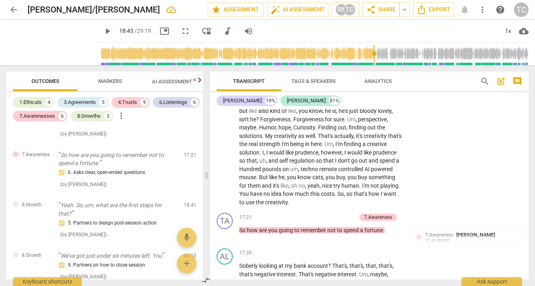
scroll to position [3544, 0]
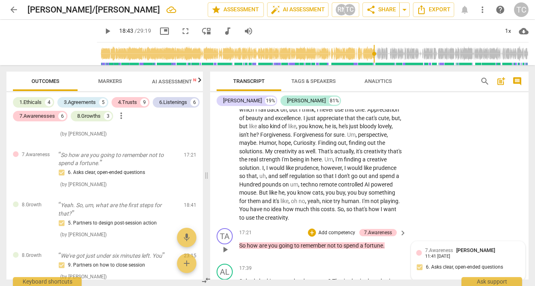
click at [448, 247] on span "7.Awareness" at bounding box center [439, 250] width 28 height 6
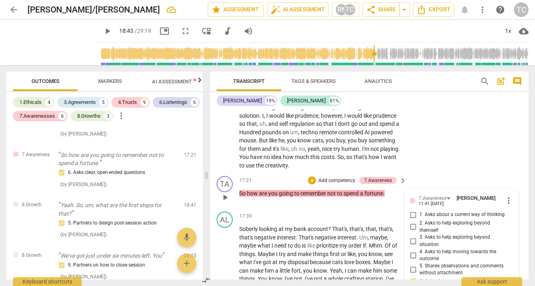
scroll to position [3593, 0]
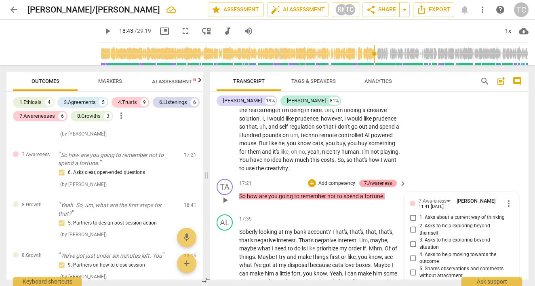
click at [381, 179] on div "7.Awareness" at bounding box center [378, 182] width 28 height 7
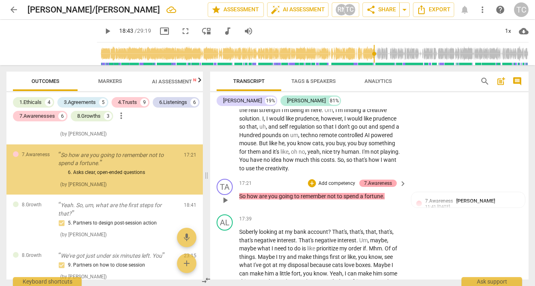
scroll to position [1371, 0]
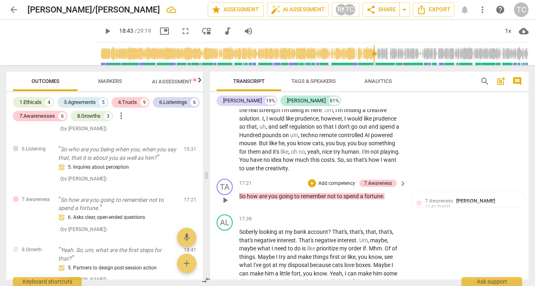
click at [342, 180] on p "Add competency" at bounding box center [336, 183] width 38 height 7
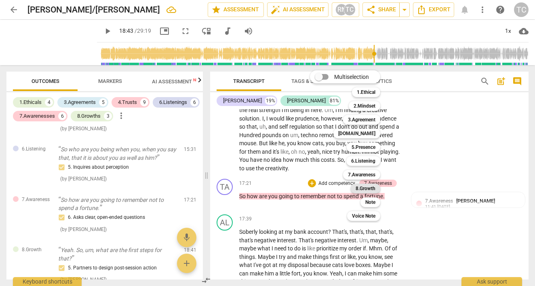
click at [369, 188] on b "8.Growth" at bounding box center [365, 188] width 20 height 10
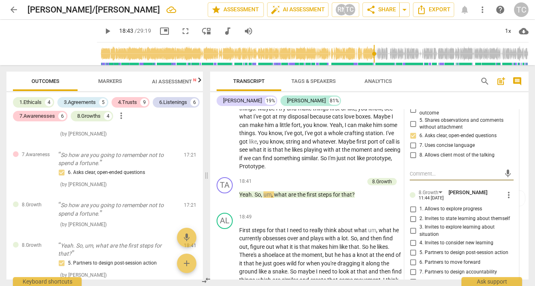
scroll to position [3744, 0]
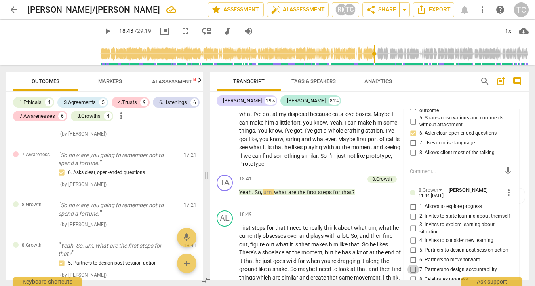
click at [412, 264] on input "7. Partners to design accountability" at bounding box center [412, 269] width 13 height 10
checkbox input "true"
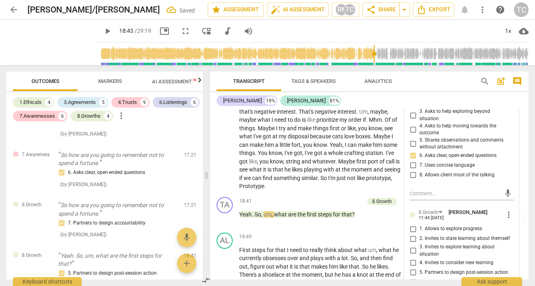
scroll to position [3600, 0]
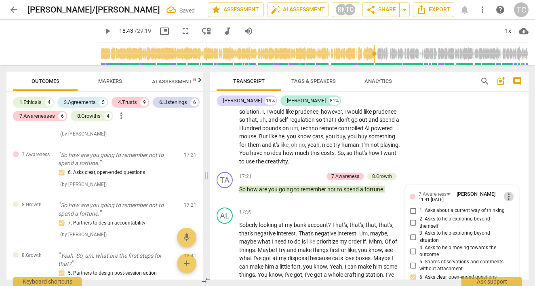
click at [504, 191] on span "more_vert" at bounding box center [509, 196] width 10 height 10
click at [513, 173] on li "Delete" at bounding box center [514, 173] width 28 height 15
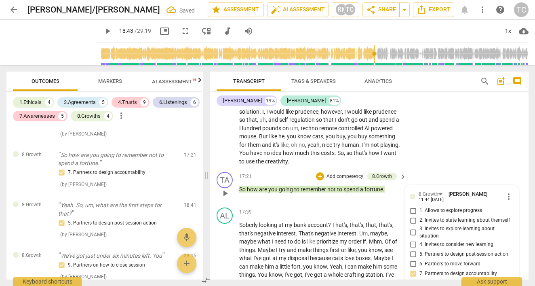
click at [387, 185] on p "So how are you going to remember not to spend a fortune ." at bounding box center [320, 189] width 163 height 8
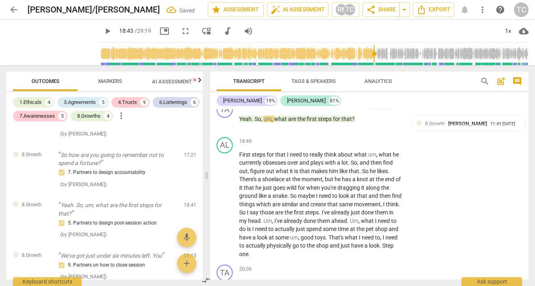
scroll to position [3817, 0]
click at [223, 199] on span "play_arrow" at bounding box center [225, 204] width 10 height 10
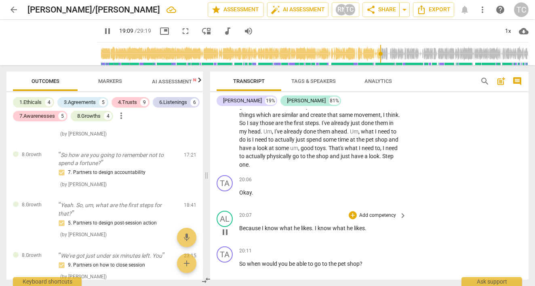
scroll to position [3919, 0]
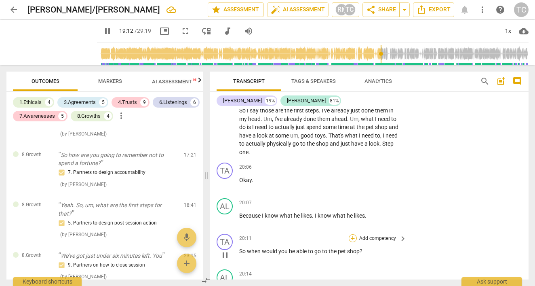
click at [351, 234] on div "+" at bounding box center [353, 238] width 8 height 8
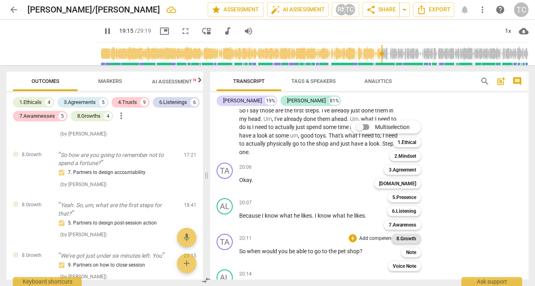
click at [406, 237] on b "8.Growth" at bounding box center [406, 238] width 20 height 10
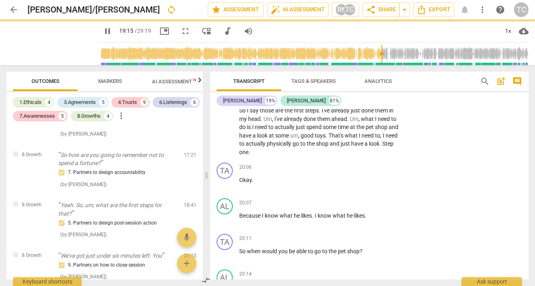
type input "1156"
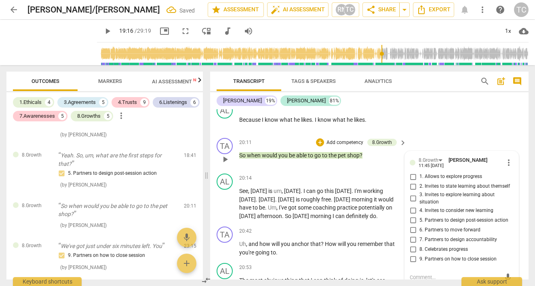
scroll to position [4014, 0]
click at [413, 216] on input "5. Partners to design post-session action" at bounding box center [412, 221] width 13 height 10
checkbox input "true"
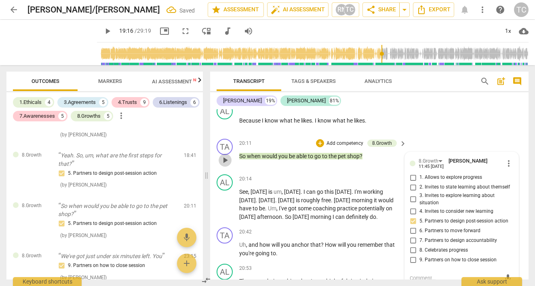
click at [225, 155] on span "play_arrow" at bounding box center [225, 160] width 10 height 10
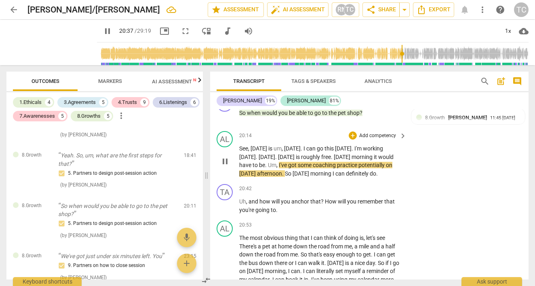
scroll to position [4060, 0]
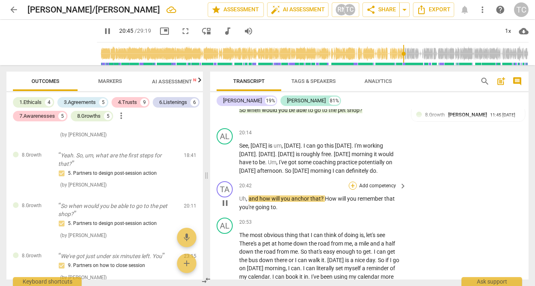
click at [350, 181] on div "+" at bounding box center [353, 185] width 8 height 8
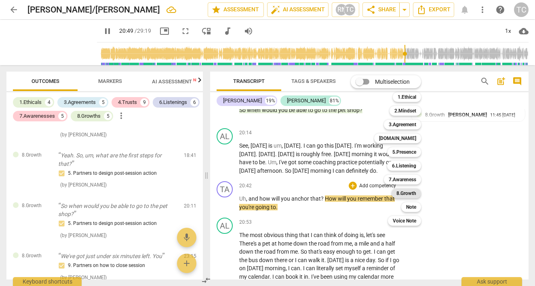
click at [402, 190] on b "8.Growth" at bounding box center [406, 193] width 20 height 10
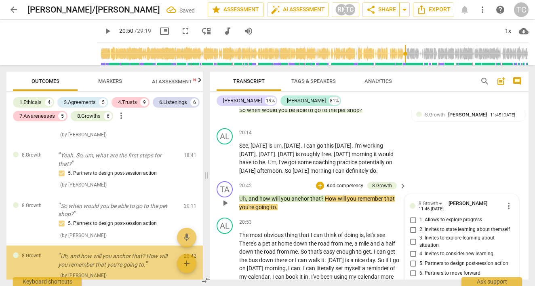
type input "1251"
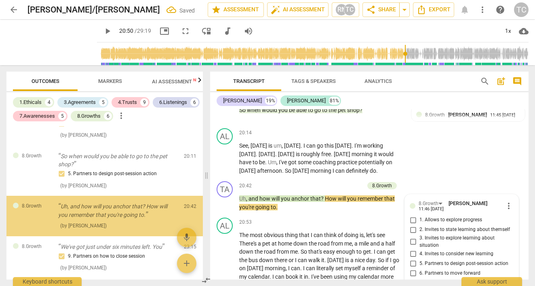
scroll to position [4150, 0]
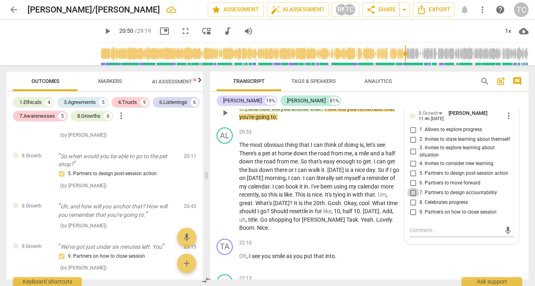
click at [413, 187] on input "7. Partners to design accountability" at bounding box center [412, 192] width 13 height 10
checkbox input "true"
click at [305, 238] on div "22:10 + Add competency keyboard_arrow_right" at bounding box center [323, 242] width 168 height 9
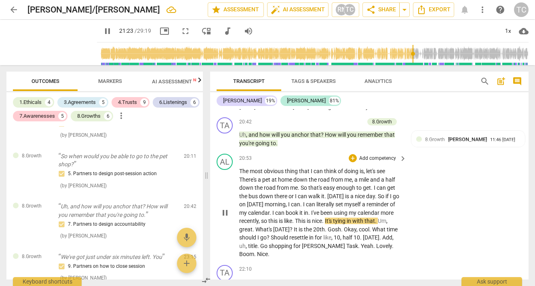
scroll to position [4128, 0]
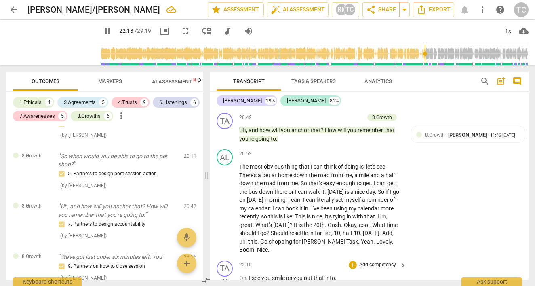
click at [335, 274] on span "into" at bounding box center [330, 277] width 10 height 6
type input "1334"
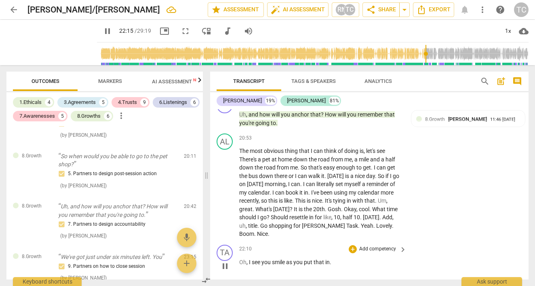
scroll to position [4161, 0]
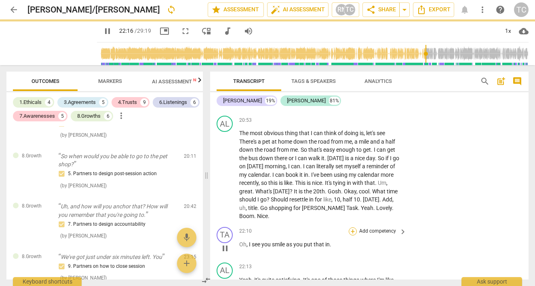
click at [354, 227] on div "+" at bounding box center [353, 231] width 8 height 8
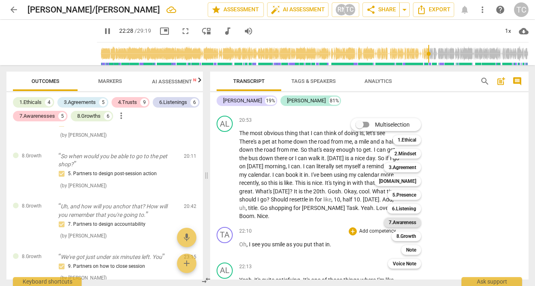
scroll to position [4335, 0]
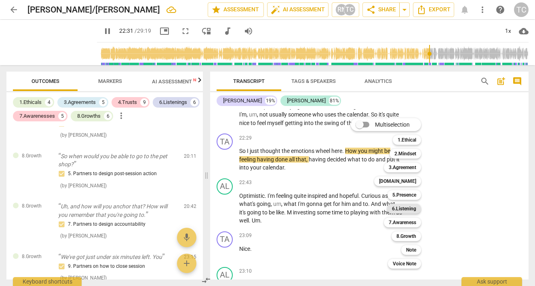
click at [409, 209] on b "6.Listening" at bounding box center [404, 209] width 24 height 10
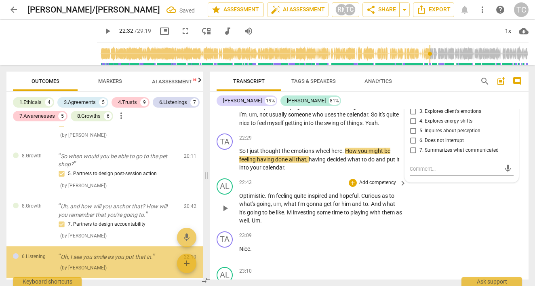
type input "1352"
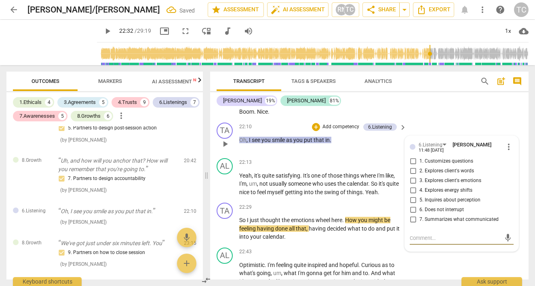
scroll to position [4264, 0]
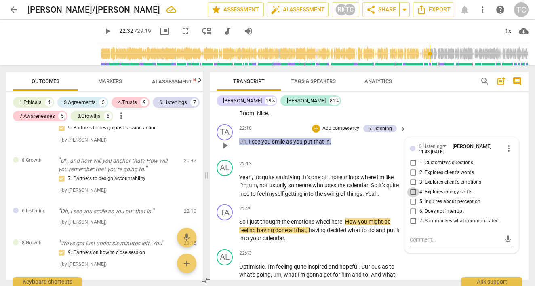
click at [413, 187] on input "4. Explores energy shifts" at bounding box center [412, 192] width 13 height 10
checkbox input "true"
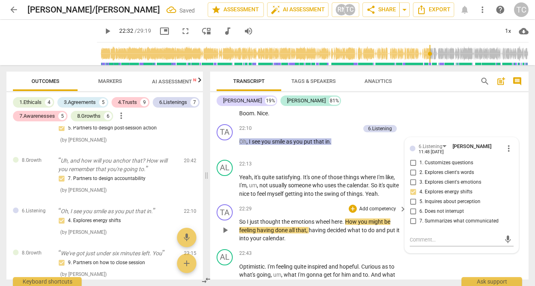
click at [224, 225] on span "play_arrow" at bounding box center [225, 230] width 10 height 10
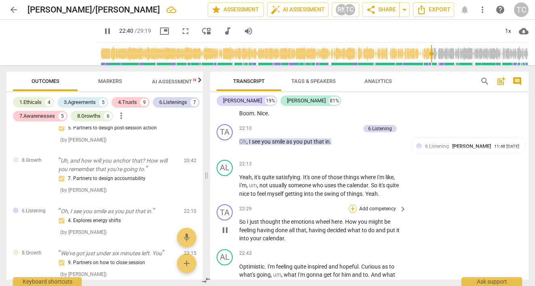
click at [354, 204] on div "+" at bounding box center [353, 208] width 8 height 8
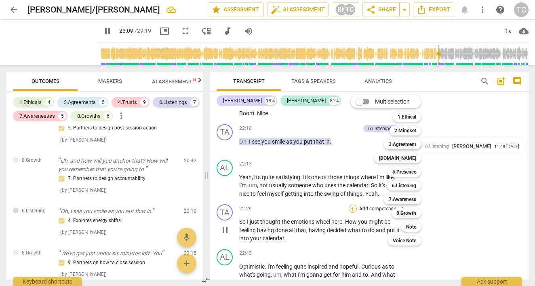
scroll to position [4466, 0]
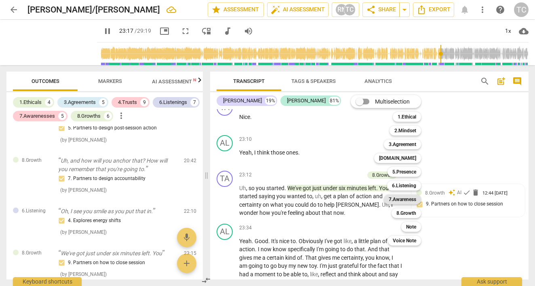
click at [395, 198] on b "7.Awareness" at bounding box center [402, 199] width 27 height 10
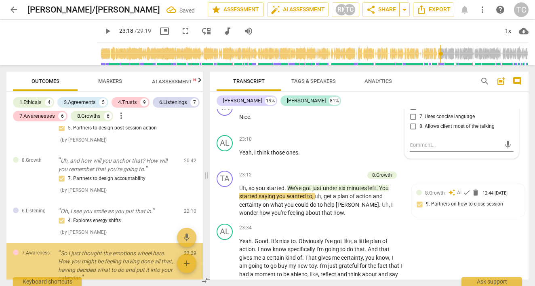
type input "1398"
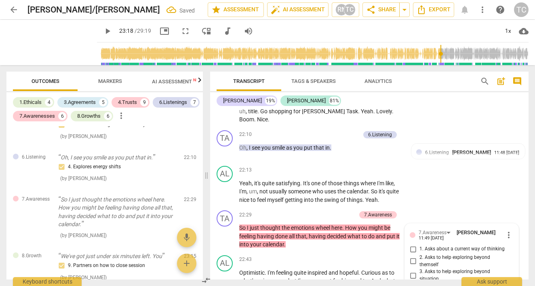
scroll to position [4255, 0]
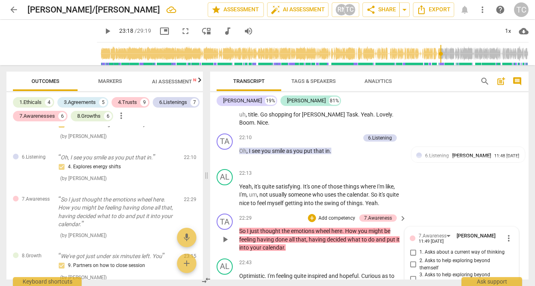
click at [412, 247] on input "1. Asks about a current way of thinking" at bounding box center [412, 252] width 13 height 10
checkbox input "true"
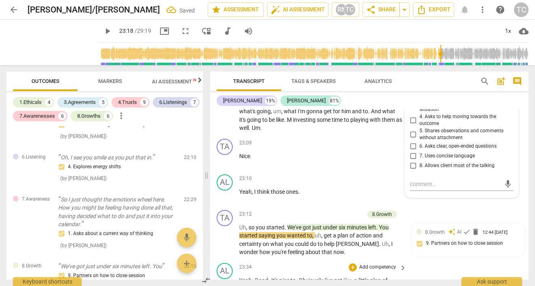
scroll to position [4430, 0]
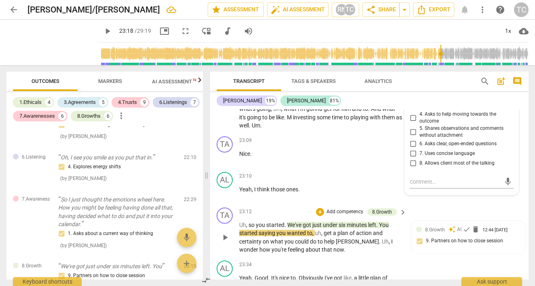
click at [227, 232] on span "play_arrow" at bounding box center [225, 237] width 10 height 10
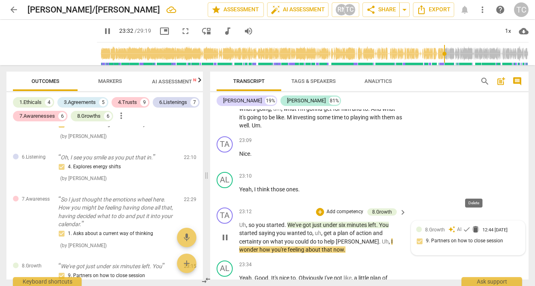
click at [473, 225] on span "delete" at bounding box center [475, 229] width 8 height 8
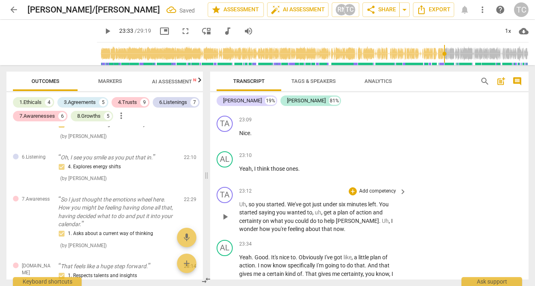
scroll to position [4449, 0]
click at [352, 188] on div "+" at bounding box center [353, 192] width 8 height 8
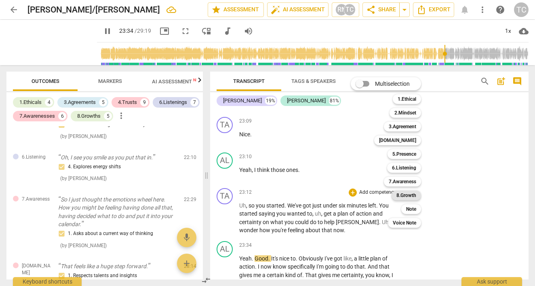
click at [412, 198] on b "8.Growth" at bounding box center [406, 195] width 20 height 10
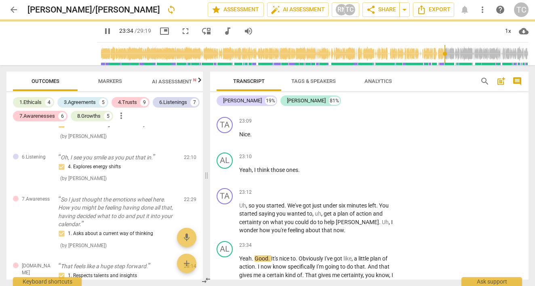
type input "1416"
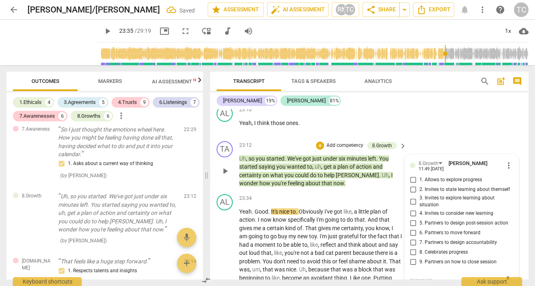
scroll to position [4493, 0]
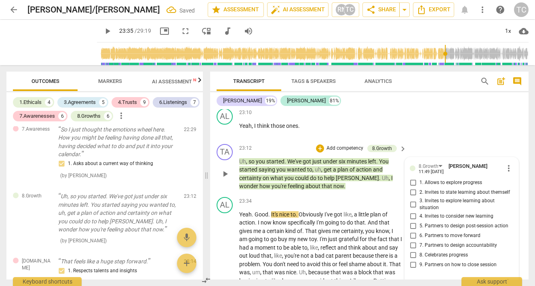
click at [411, 178] on input "1. Allows to explore progress" at bounding box center [412, 183] width 13 height 10
checkbox input "true"
click at [362, 152] on div "TA play_arrow pause 23:12 + Add competency 8.Growth keyboard_arrow_right Uh , s…" at bounding box center [369, 167] width 318 height 53
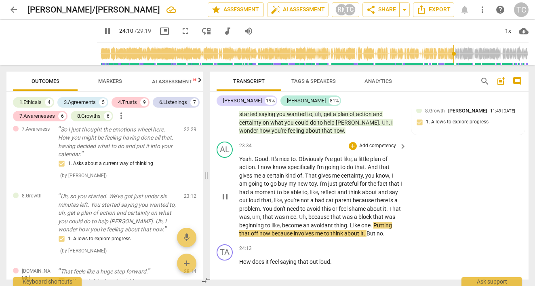
scroll to position [4549, 0]
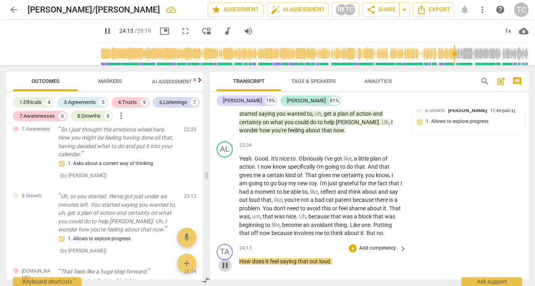
click at [227, 260] on span "pause" at bounding box center [225, 265] width 10 height 10
type input "1454"
click at [353, 244] on div "+" at bounding box center [353, 248] width 8 height 8
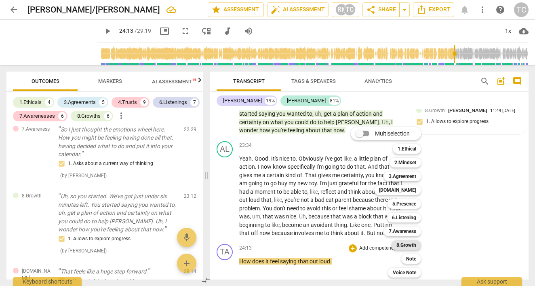
click at [406, 247] on b "8.Growth" at bounding box center [406, 245] width 20 height 10
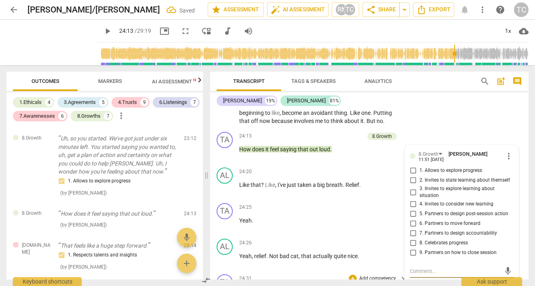
scroll to position [4660, 0]
click at [412, 176] on input "2. Invites to state learning about themself" at bounding box center [412, 181] width 13 height 10
checkbox input "true"
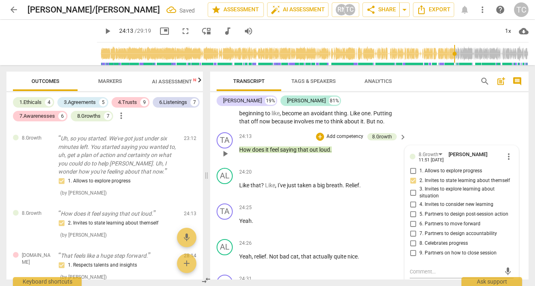
scroll to position [4638, 0]
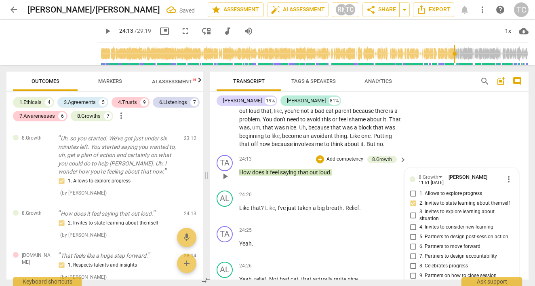
click at [229, 171] on span "play_arrow" at bounding box center [225, 176] width 10 height 10
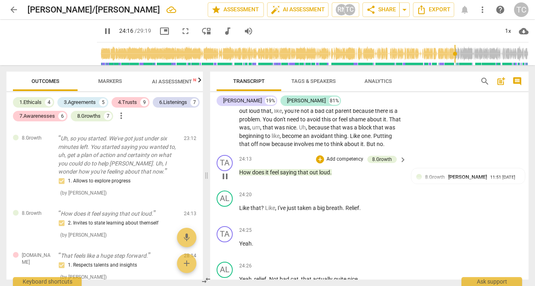
click at [335, 168] on p "How does it feel saying that out loud ." at bounding box center [320, 172] width 163 height 8
type input "1457"
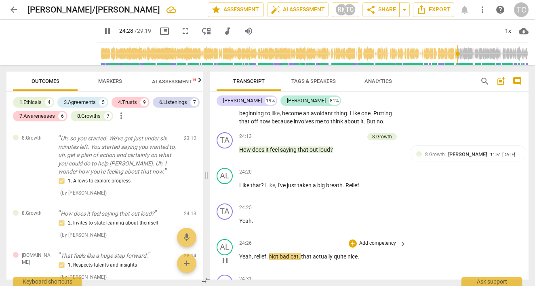
scroll to position [4680, 0]
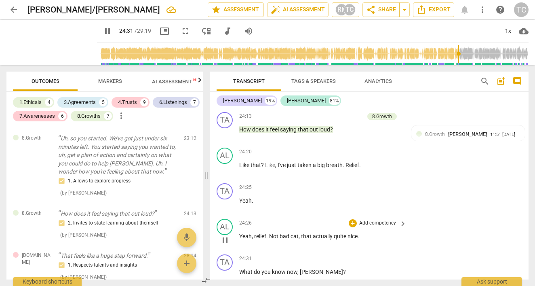
click at [299, 233] on span "," at bounding box center [299, 236] width 2 height 6
type input "1473"
click at [316, 233] on span "that" at bounding box center [318, 236] width 12 height 6
click at [227, 271] on span "pause" at bounding box center [225, 276] width 10 height 10
type input "1479"
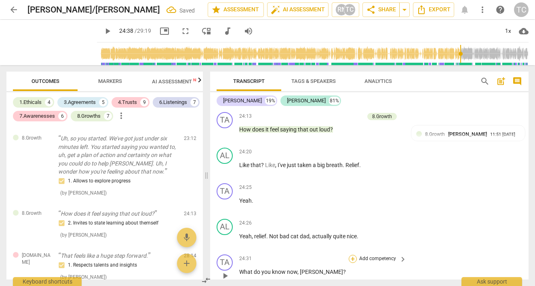
click at [353, 254] on div "+" at bounding box center [353, 258] width 8 height 8
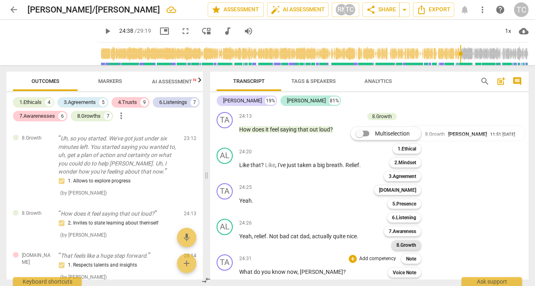
click at [401, 244] on b "8.Growth" at bounding box center [406, 245] width 20 height 10
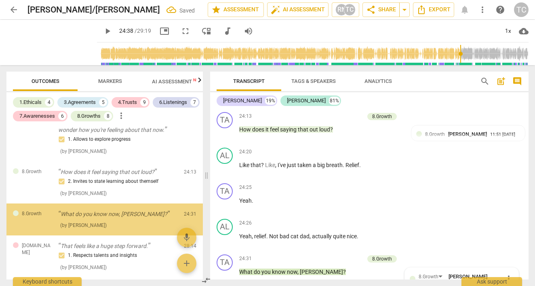
scroll to position [4844, 0]
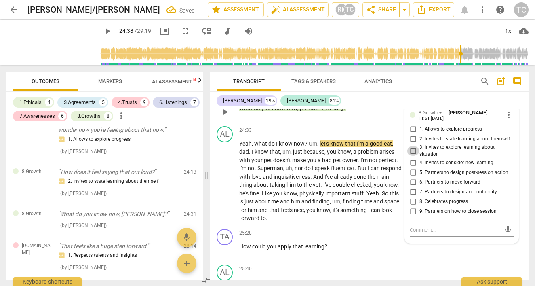
click at [412, 146] on input "3. Invites to explore learning about situation" at bounding box center [412, 151] width 13 height 10
checkbox input "true"
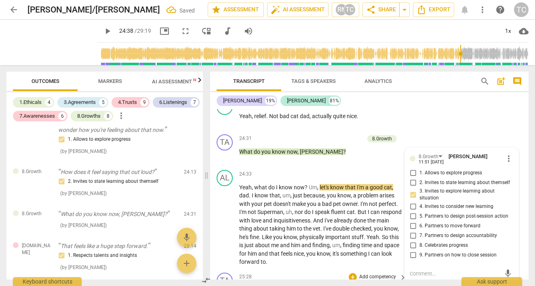
scroll to position [4792, 0]
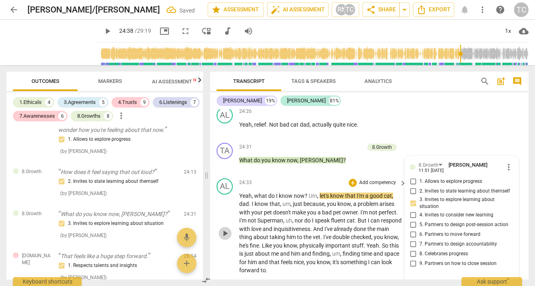
click at [224, 228] on span "play_arrow" at bounding box center [225, 233] width 10 height 10
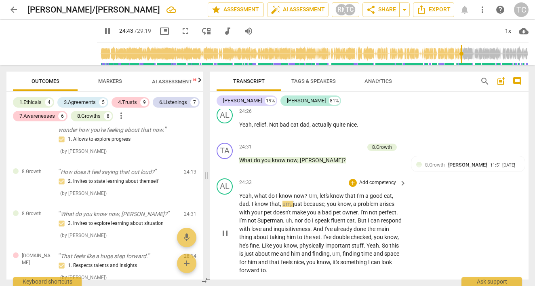
click at [328, 192] on span "let's" at bounding box center [324, 195] width 11 height 6
type input "1484"
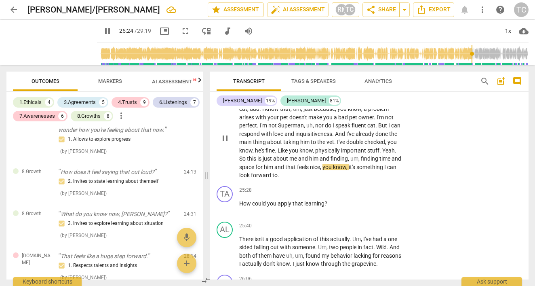
scroll to position [4894, 0]
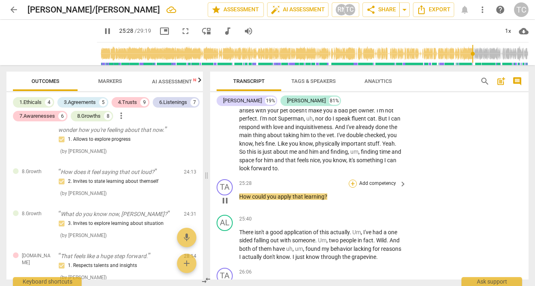
click at [351, 179] on div "+" at bounding box center [353, 183] width 8 height 8
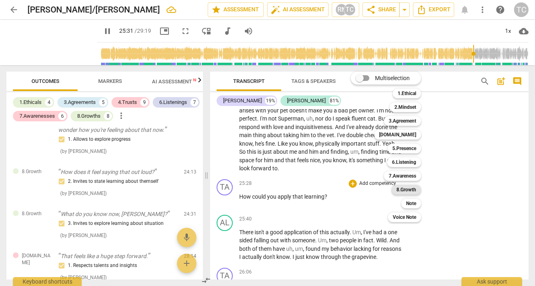
click at [404, 190] on b "8.Growth" at bounding box center [406, 190] width 20 height 10
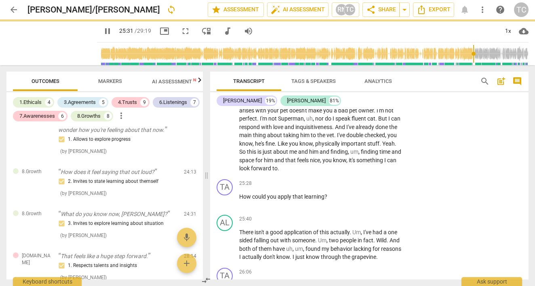
type input "1532"
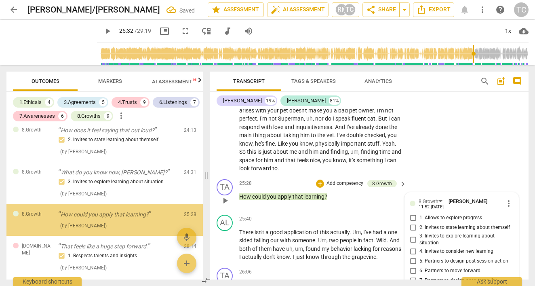
scroll to position [4898, 0]
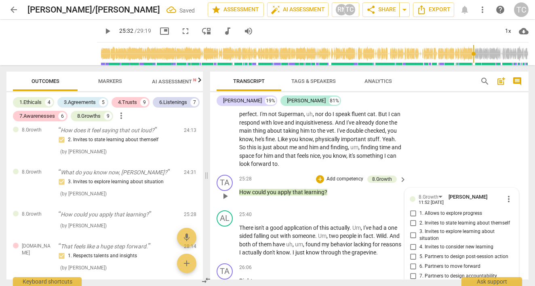
click at [413, 242] on input "4. Invites to consider new learning" at bounding box center [412, 247] width 13 height 10
checkbox input "true"
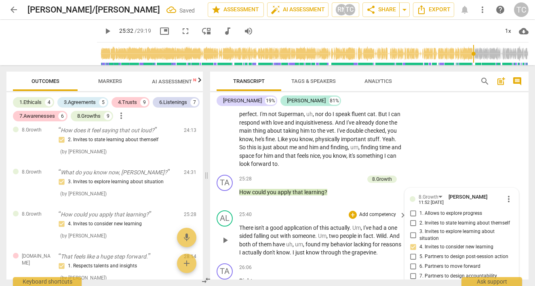
drag, startPoint x: 221, startPoint y: 209, endPoint x: 222, endPoint y: 197, distance: 11.7
click at [221, 226] on div "play_arrow pause" at bounding box center [229, 240] width 21 height 28
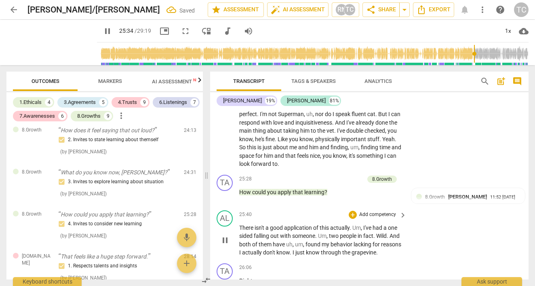
drag, startPoint x: 342, startPoint y: 152, endPoint x: 242, endPoint y: 210, distance: 115.4
click at [342, 188] on p "How could you apply that learning ?" at bounding box center [320, 192] width 163 height 8
click at [265, 224] on span "isn't" at bounding box center [259, 227] width 11 height 6
type input "1539"
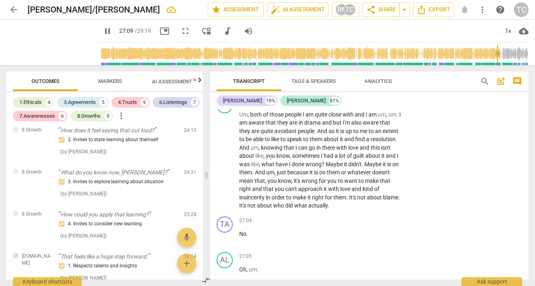
scroll to position [5288, 0]
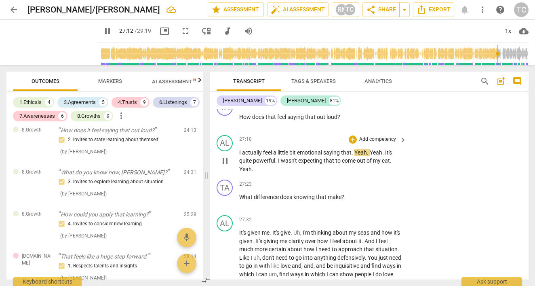
click at [224, 156] on span "pause" at bounding box center [225, 161] width 10 height 10
type input "1633"
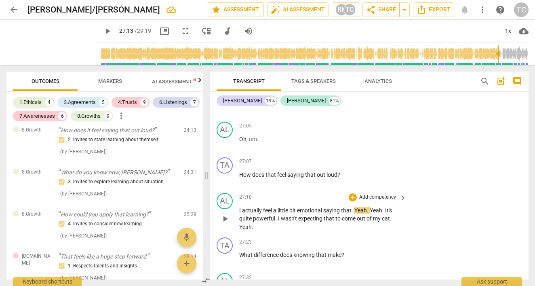
scroll to position [5225, 0]
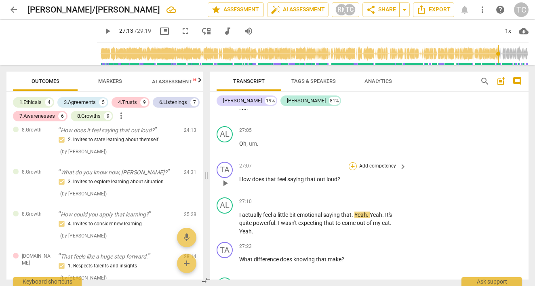
click at [353, 162] on div "+" at bounding box center [353, 166] width 8 height 8
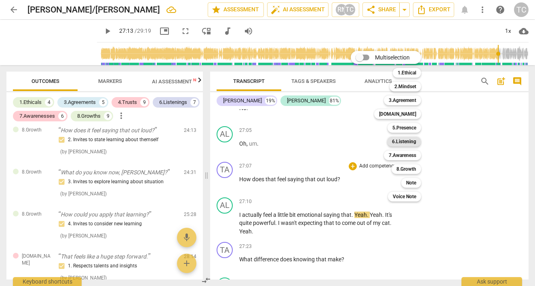
click at [402, 142] on b "6.Listening" at bounding box center [404, 142] width 24 height 10
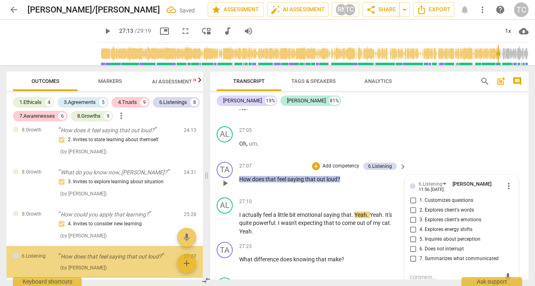
scroll to position [1867, 0]
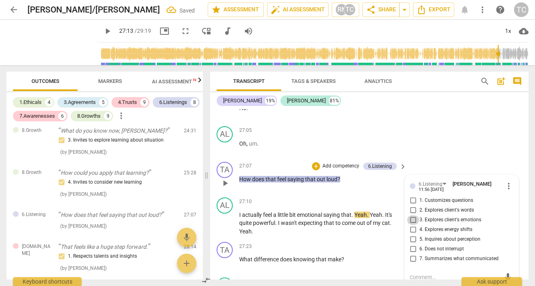
click at [412, 215] on input "3. Explores client's emotions" at bounding box center [412, 220] width 13 height 10
checkbox input "true"
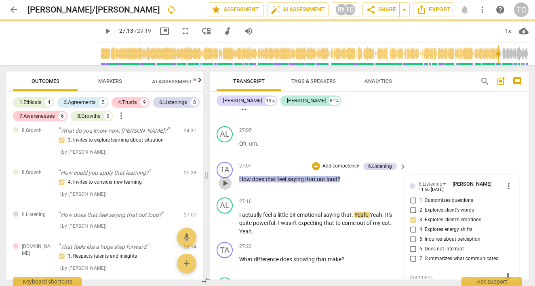
click at [225, 178] on span "play_arrow" at bounding box center [225, 183] width 10 height 10
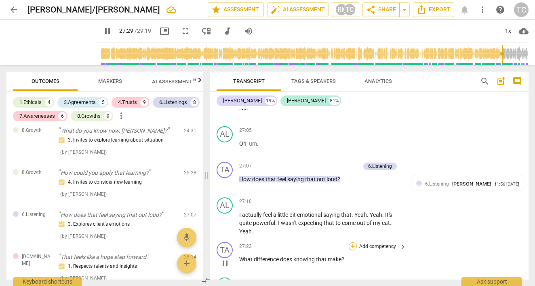
click at [349, 242] on div "+" at bounding box center [353, 246] width 8 height 8
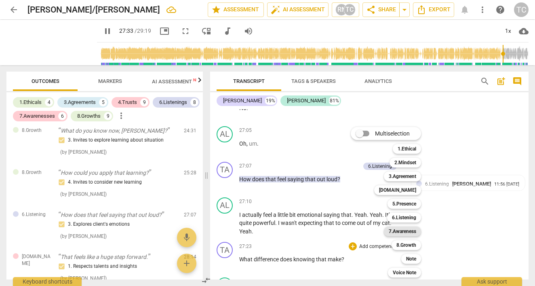
click at [403, 230] on b "7.Awareness" at bounding box center [402, 231] width 27 height 10
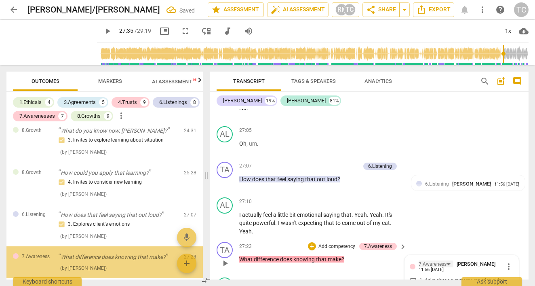
type input "1656"
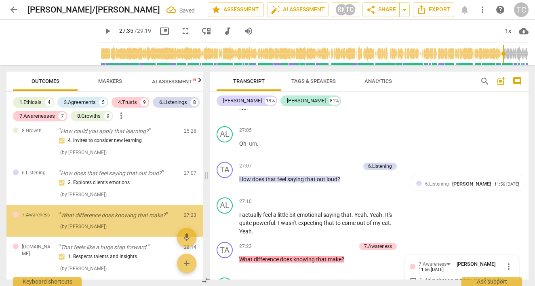
scroll to position [5373, 0]
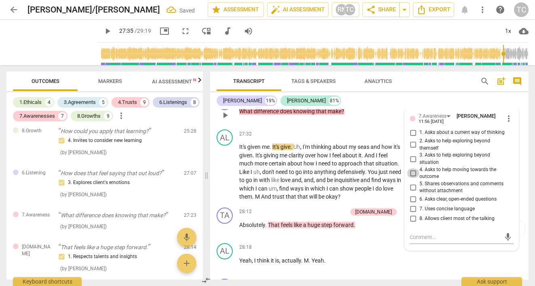
click at [412, 168] on input "4. Asks to help moving towards the outcome" at bounding box center [412, 173] width 13 height 10
checkbox input "true"
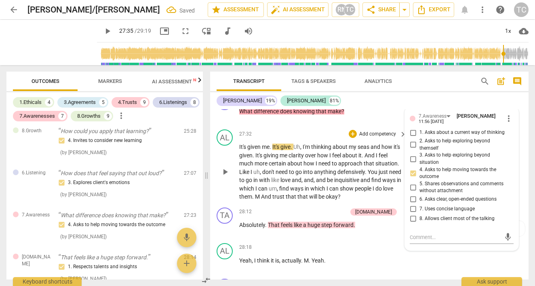
scroll to position [5338, 0]
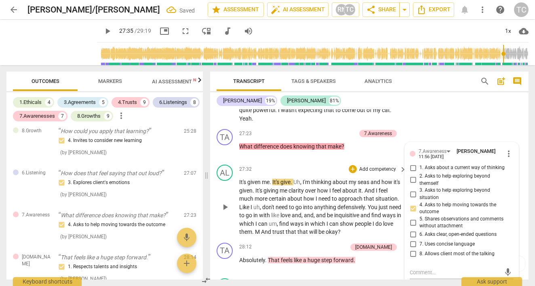
click at [225, 202] on span "play_arrow" at bounding box center [225, 207] width 10 height 10
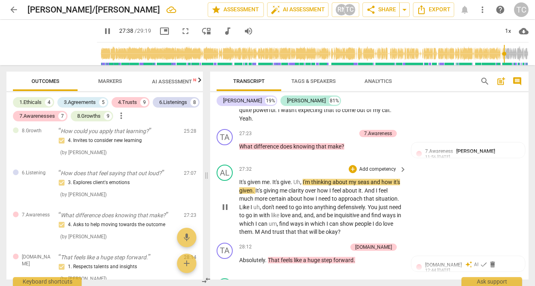
click at [370, 179] on span "seas" at bounding box center [363, 182] width 13 height 6
type input "1660"
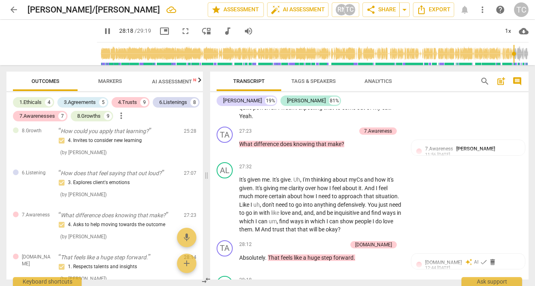
scroll to position [5351, 0]
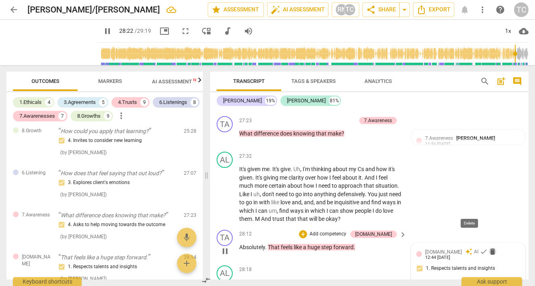
click at [488, 247] on span "delete" at bounding box center [492, 251] width 8 height 8
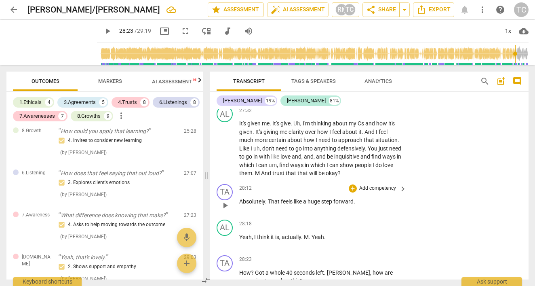
scroll to position [5396, 0]
click at [352, 185] on div "+" at bounding box center [353, 189] width 8 height 8
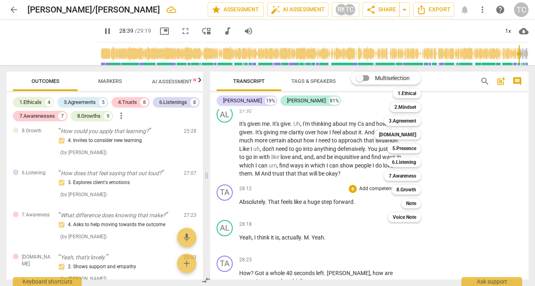
scroll to position [5586, 0]
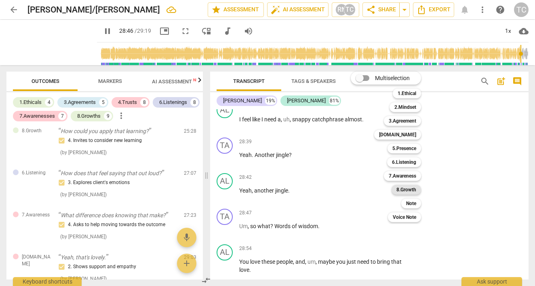
click at [406, 191] on b "8.Growth" at bounding box center [406, 190] width 20 height 10
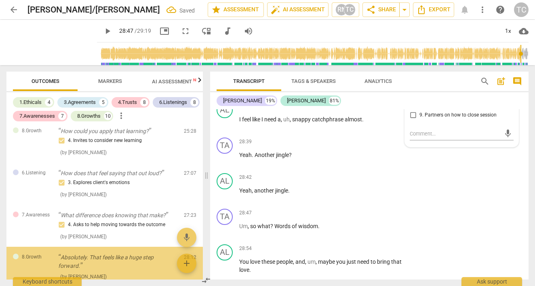
type input "1727"
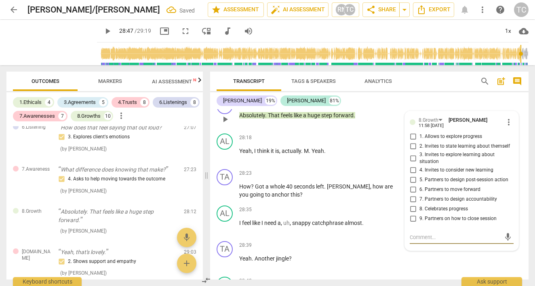
click at [413, 204] on input "8. Celebrates progress" at bounding box center [412, 209] width 13 height 10
checkbox input "true"
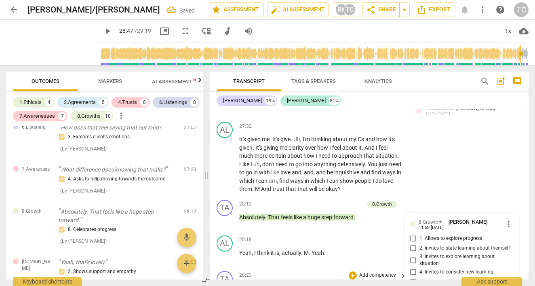
scroll to position [5420, 0]
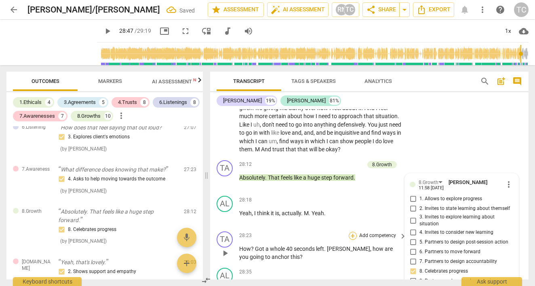
click at [353, 231] on div "+" at bounding box center [353, 235] width 8 height 8
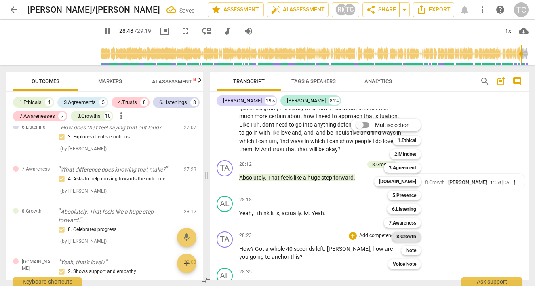
click at [402, 236] on b "8.Growth" at bounding box center [406, 236] width 20 height 10
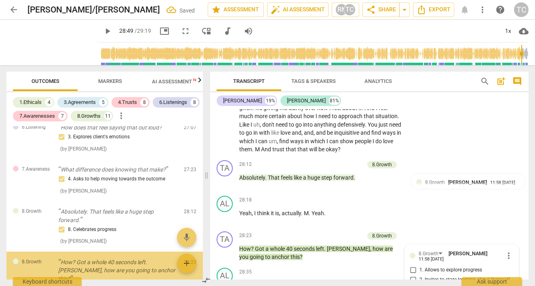
type input "1729"
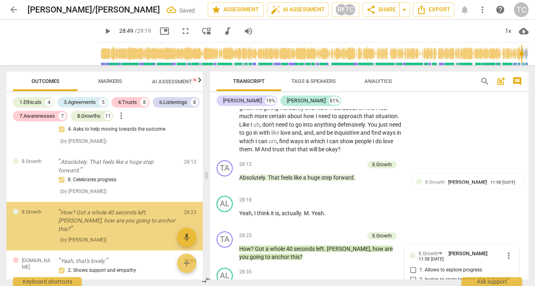
scroll to position [5554, 0]
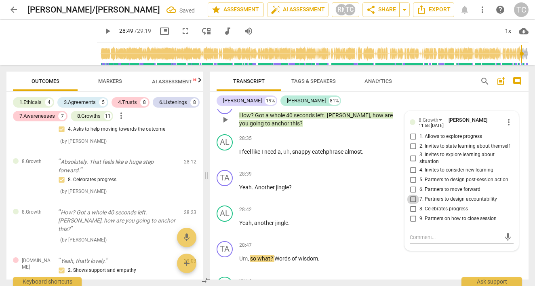
click at [412, 194] on input "7. Partners to design accountability" at bounding box center [412, 199] width 13 height 10
checkbox input "true"
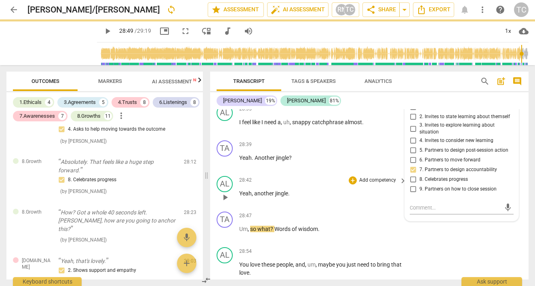
scroll to position [5584, 0]
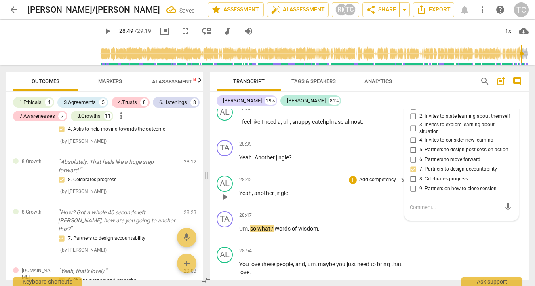
click at [223, 192] on span "play_arrow" at bounding box center [225, 197] width 10 height 10
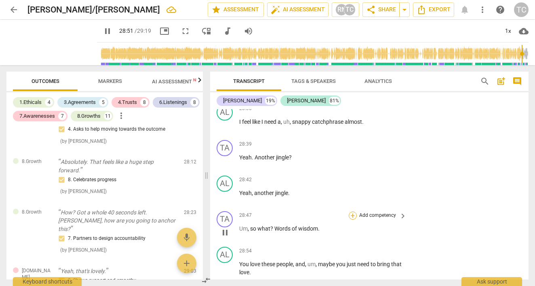
click at [353, 211] on div "+" at bounding box center [353, 215] width 8 height 8
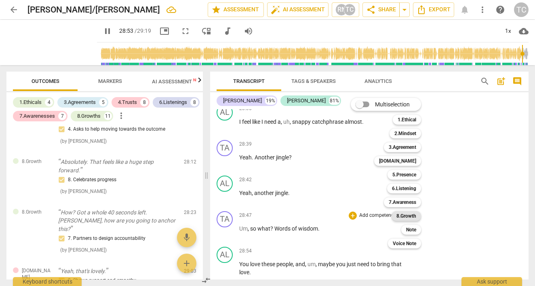
click at [405, 213] on b "8.Growth" at bounding box center [406, 216] width 20 height 10
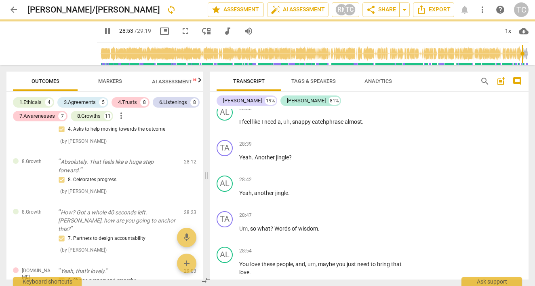
type input "1734"
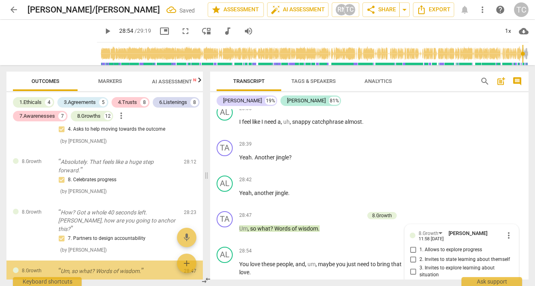
scroll to position [5696, 0]
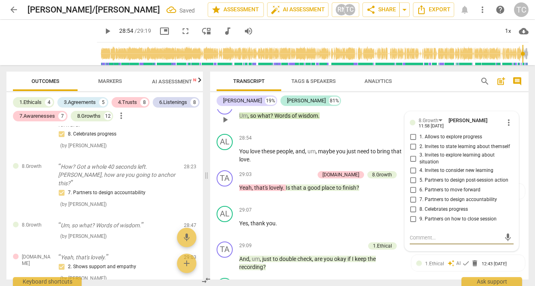
click at [413, 214] on input "9. Partners on how to close session" at bounding box center [412, 219] width 13 height 10
checkbox input "true"
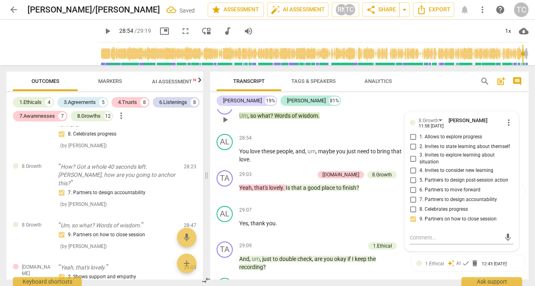
scroll to position [5622, 0]
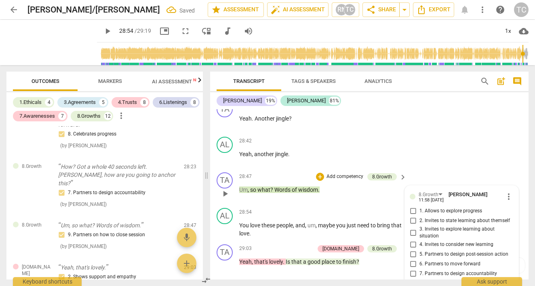
click at [221, 189] on span "play_arrow" at bounding box center [225, 194] width 10 height 10
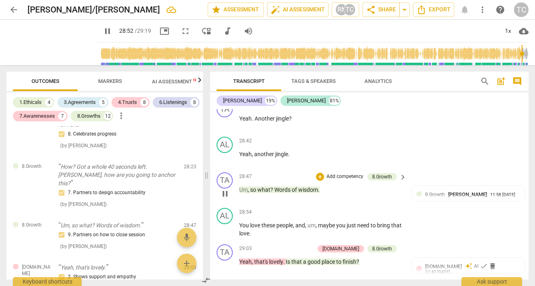
click at [321, 185] on p "Um , so what ? Words of wisdom ." at bounding box center [320, 189] width 163 height 8
type input "1733"
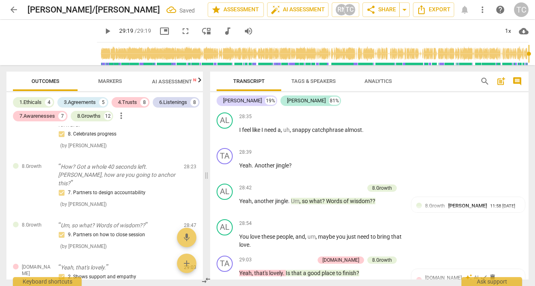
type input "1759"
click at [327, 198] on span "Words" at bounding box center [334, 201] width 17 height 6
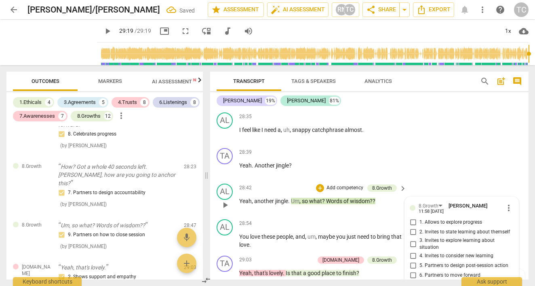
click at [330, 198] on span "Words" at bounding box center [334, 201] width 17 height 6
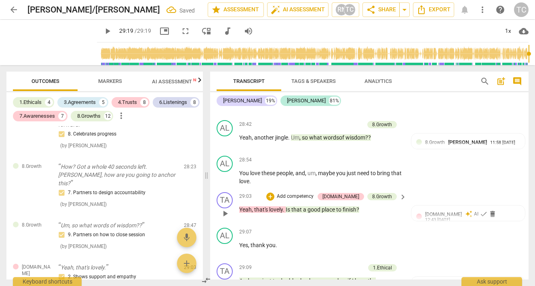
scroll to position [5644, 0]
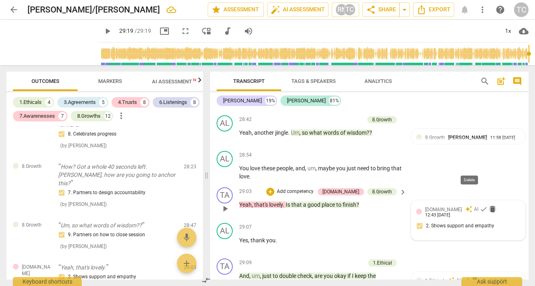
click at [488, 205] on span "delete" at bounding box center [492, 209] width 8 height 8
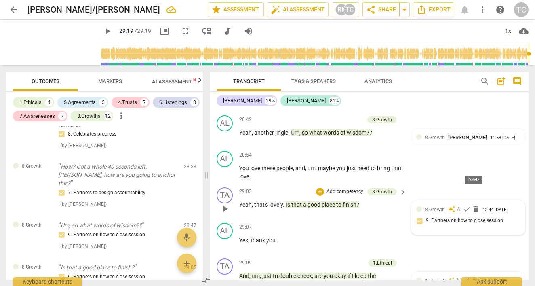
click at [473, 205] on span "delete" at bounding box center [475, 209] width 8 height 8
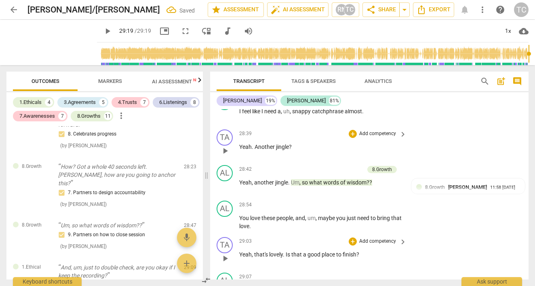
scroll to position [5599, 0]
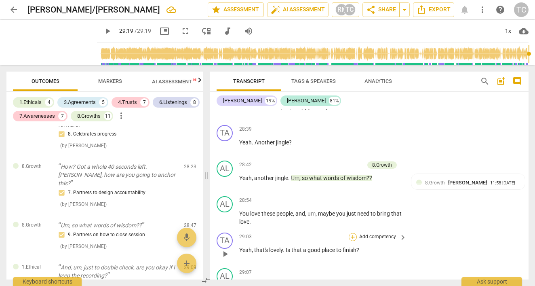
click at [351, 233] on div "+" at bounding box center [353, 237] width 8 height 8
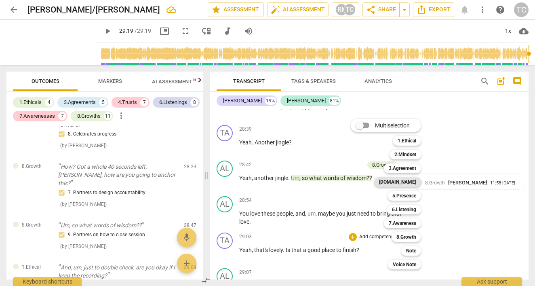
click at [402, 183] on b "[DOMAIN_NAME]" at bounding box center [397, 182] width 37 height 10
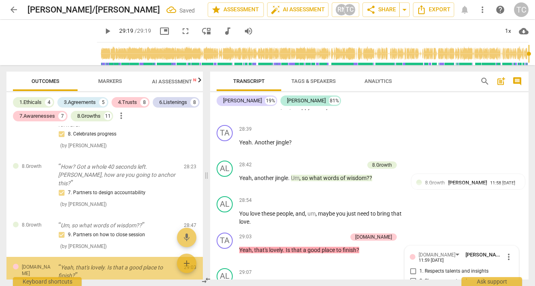
scroll to position [2095, 0]
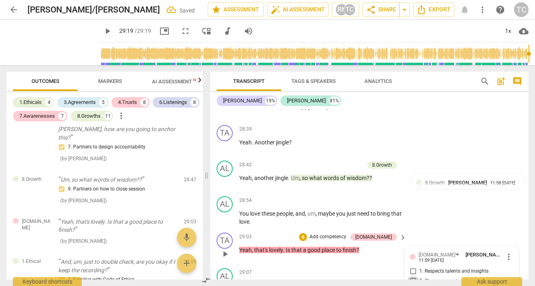
click at [411, 276] on input "2. Shows support and empathy" at bounding box center [412, 281] width 13 height 10
checkbox input "true"
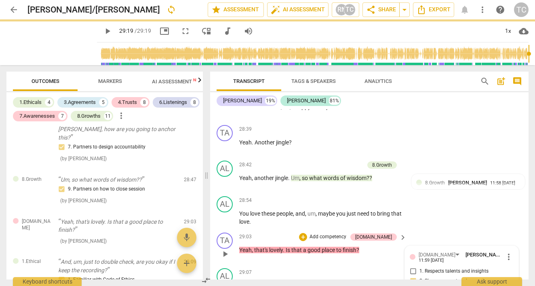
click at [325, 246] on span "place" at bounding box center [329, 249] width 15 height 6
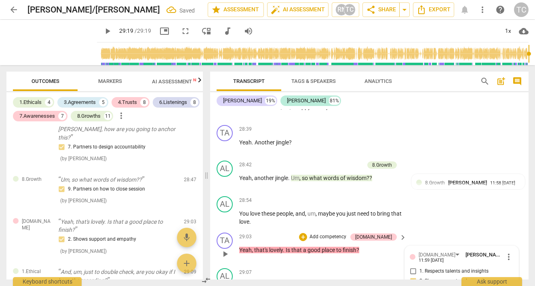
click at [352, 246] on span "finish" at bounding box center [350, 249] width 14 height 6
click at [278, 246] on p "Yeah , that's lovely . Is that a good place to finish ?" at bounding box center [320, 250] width 163 height 8
click at [283, 246] on span "lovely" at bounding box center [276, 249] width 14 height 6
drag, startPoint x: 287, startPoint y: 205, endPoint x: 361, endPoint y: 206, distance: 73.5
click at [361, 246] on p "Yeah , that's lovely . Is that a good place to finish ?" at bounding box center [320, 250] width 163 height 8
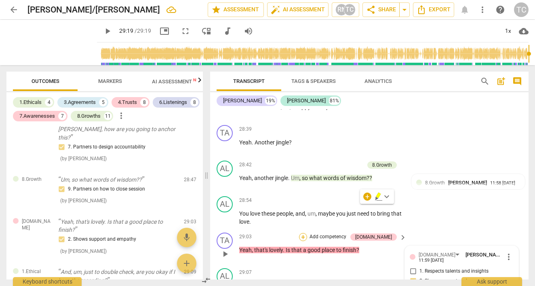
click at [307, 233] on div "+" at bounding box center [303, 237] width 8 height 8
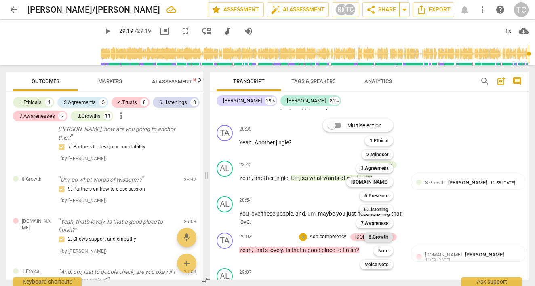
click at [382, 236] on b "8.Growth" at bounding box center [378, 237] width 20 height 10
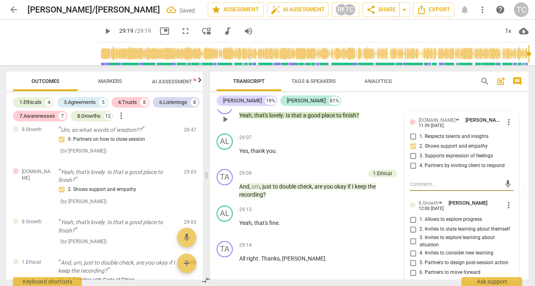
scroll to position [5737, 0]
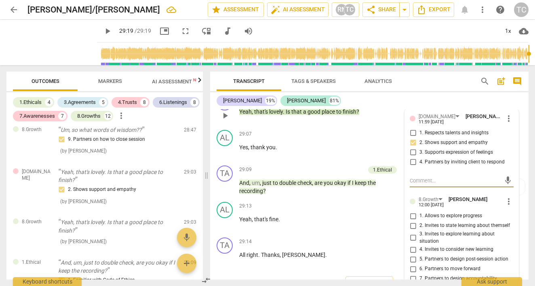
checkbox input "true"
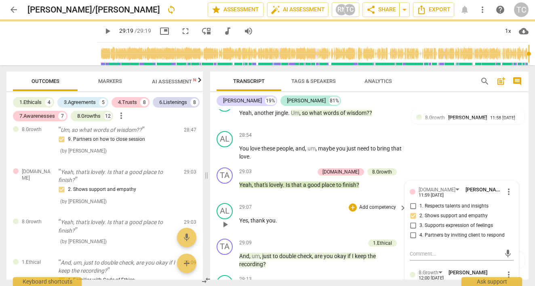
scroll to position [5643, 0]
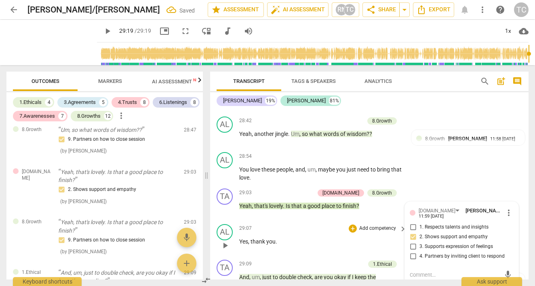
click at [349, 237] on p "Yes , thank you ." at bounding box center [320, 241] width 163 height 8
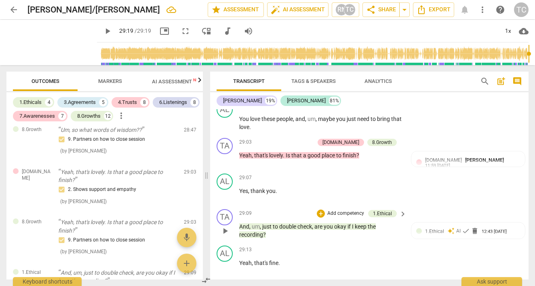
scroll to position [5694, 0]
click at [473, 226] on span "delete" at bounding box center [475, 230] width 8 height 8
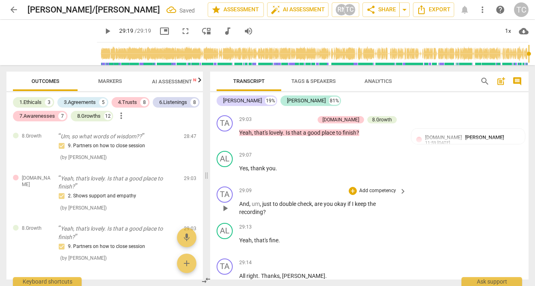
scroll to position [5714, 0]
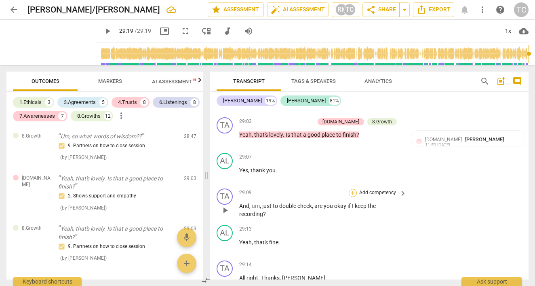
click at [351, 189] on div "+" at bounding box center [353, 193] width 8 height 8
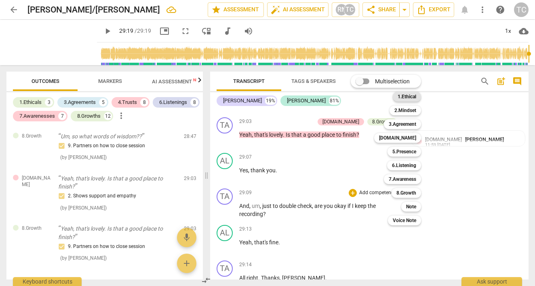
click at [408, 95] on b "1.Ethical" at bounding box center [406, 97] width 19 height 10
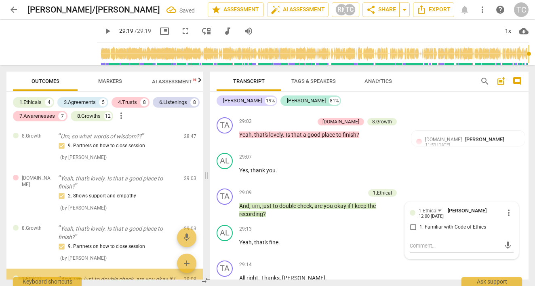
scroll to position [2178, 0]
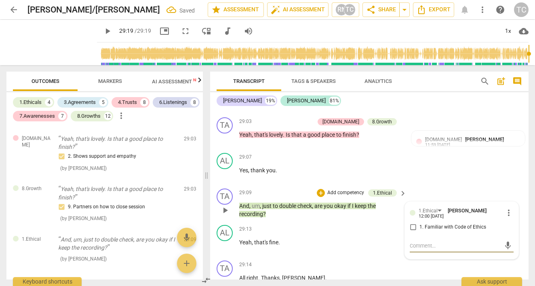
click at [411, 222] on input "1. Familiar with Code of Ethics" at bounding box center [412, 227] width 13 height 10
checkbox input "true"
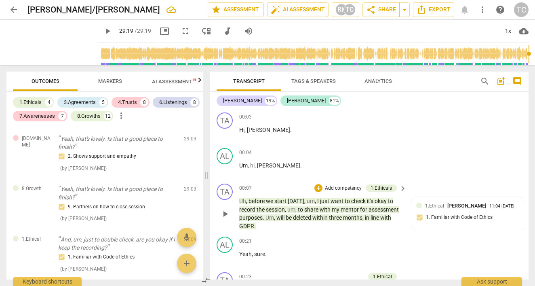
scroll to position [0, 0]
